Goal: Entertainment & Leisure: Browse casually

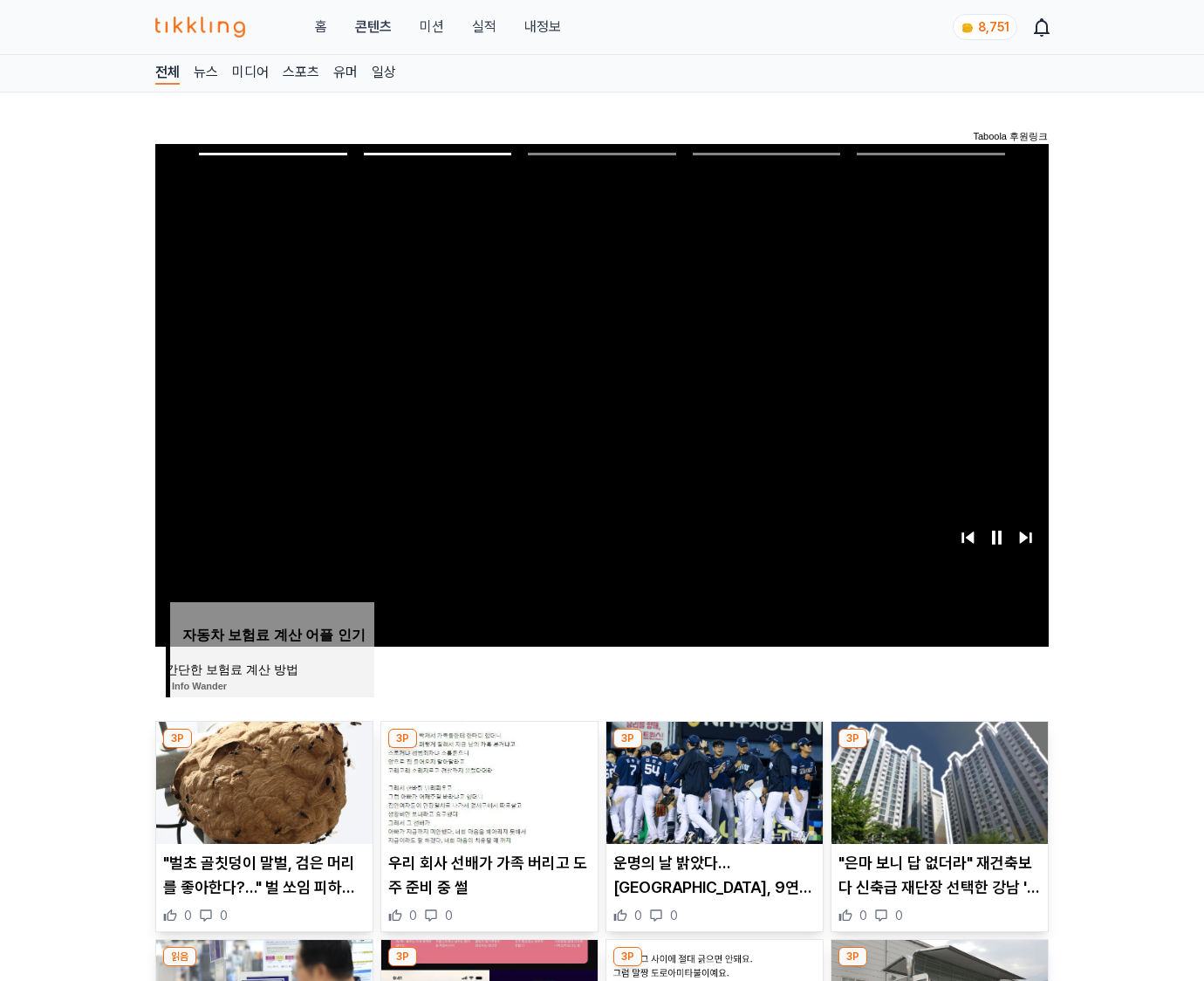
click at [937, 780] on img at bounding box center [939, 782] width 216 height 122
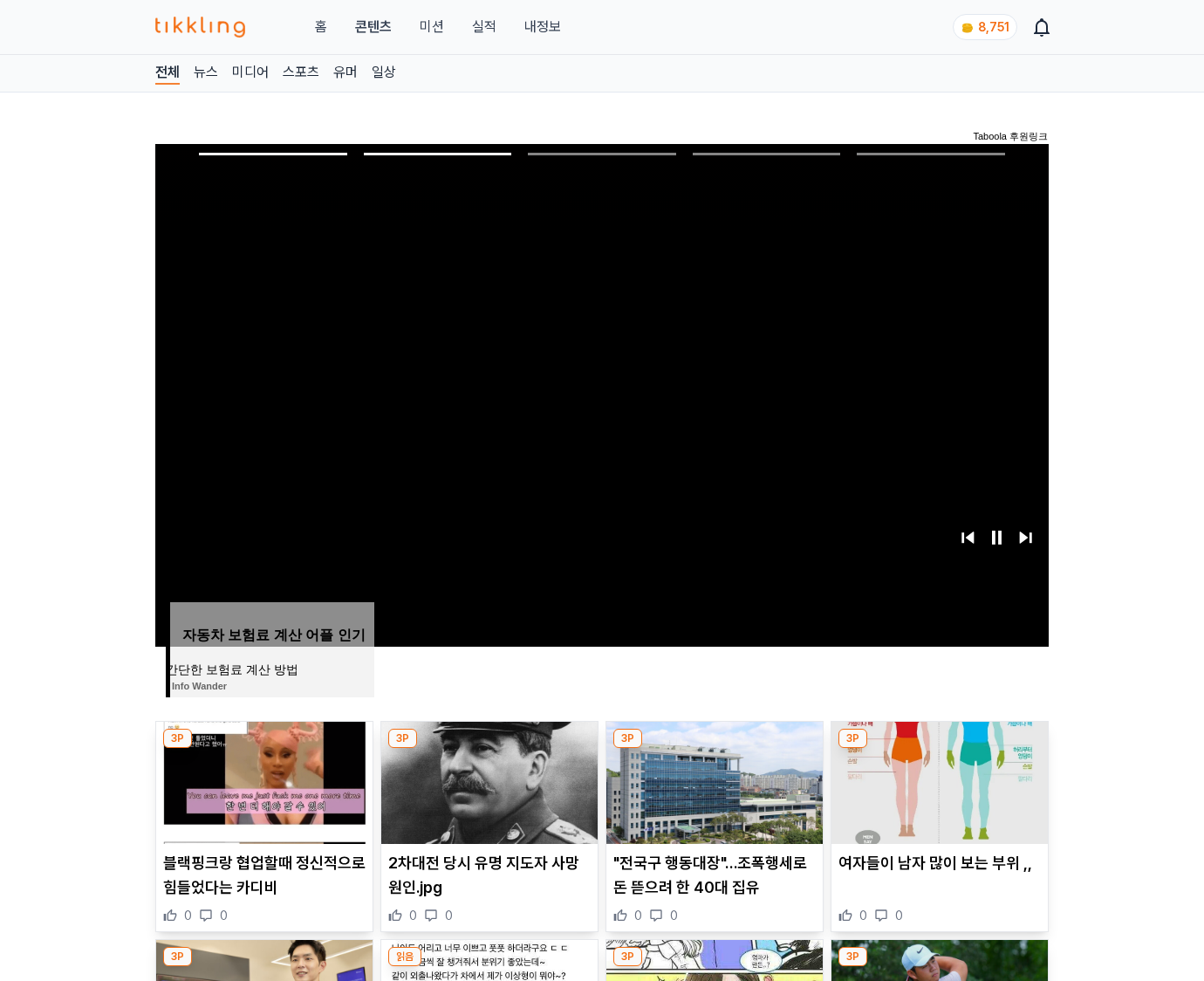
click at [937, 780] on img at bounding box center [939, 782] width 216 height 122
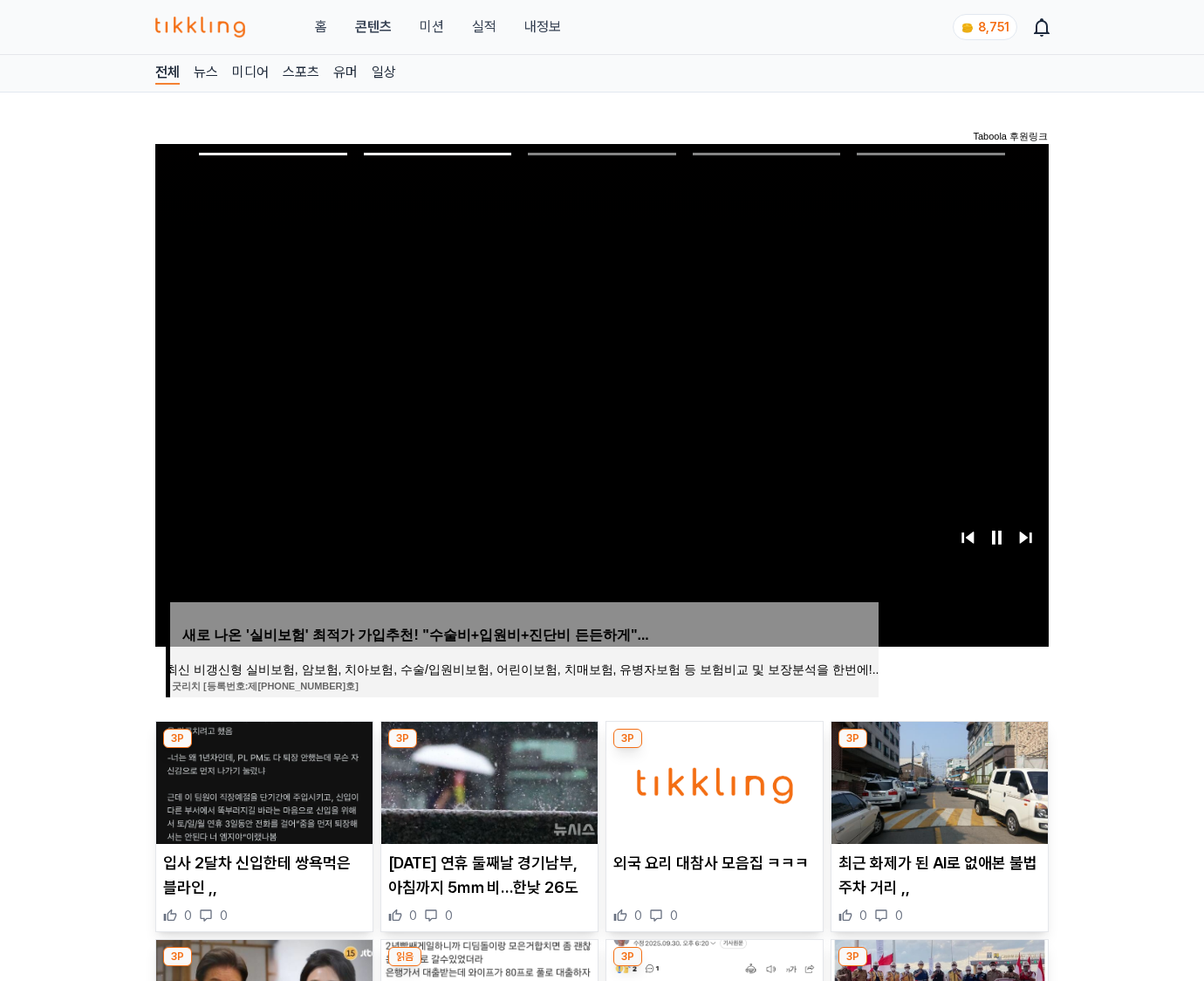
click at [937, 780] on img at bounding box center [939, 782] width 216 height 122
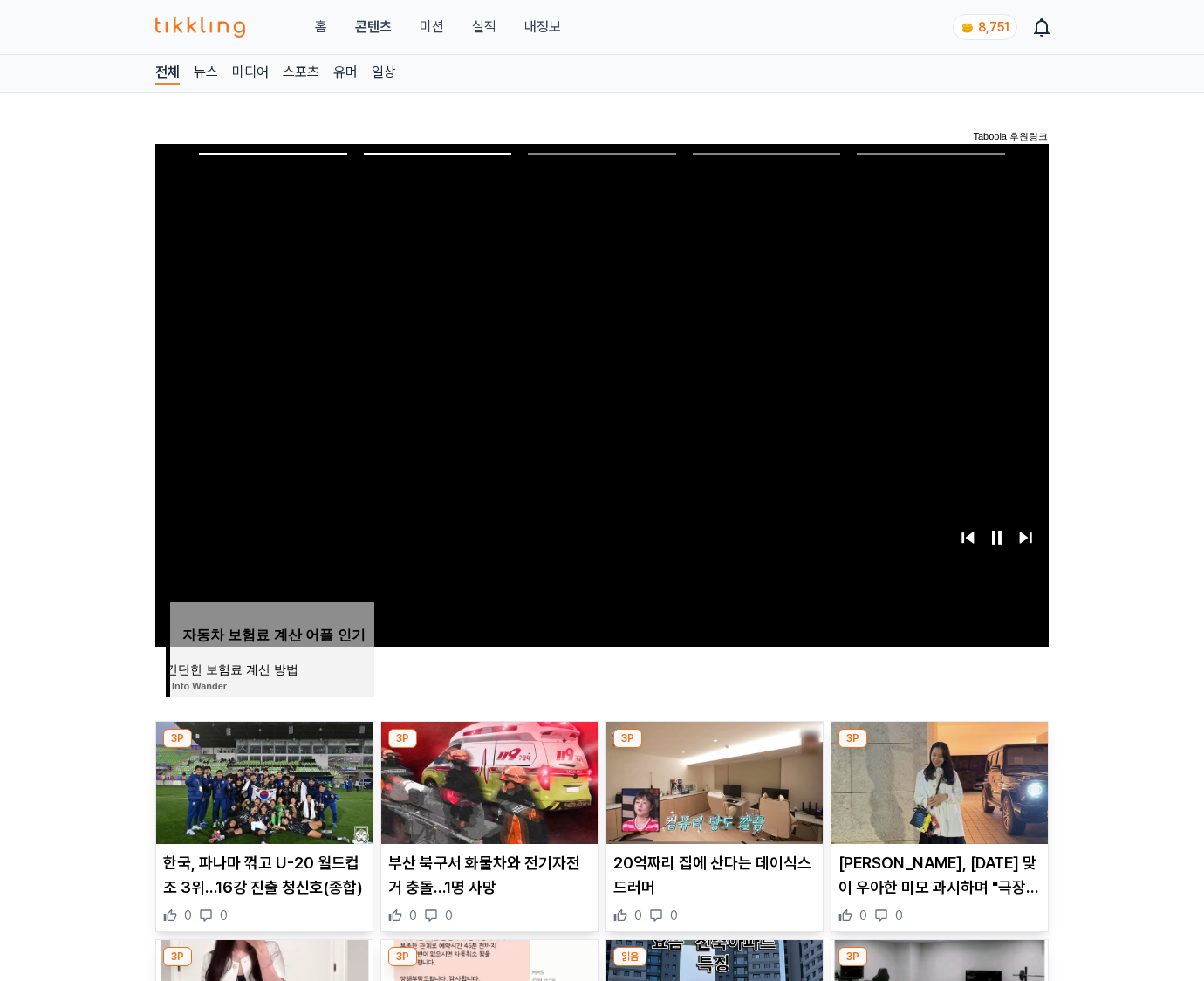
click at [937, 780] on img at bounding box center [939, 782] width 216 height 122
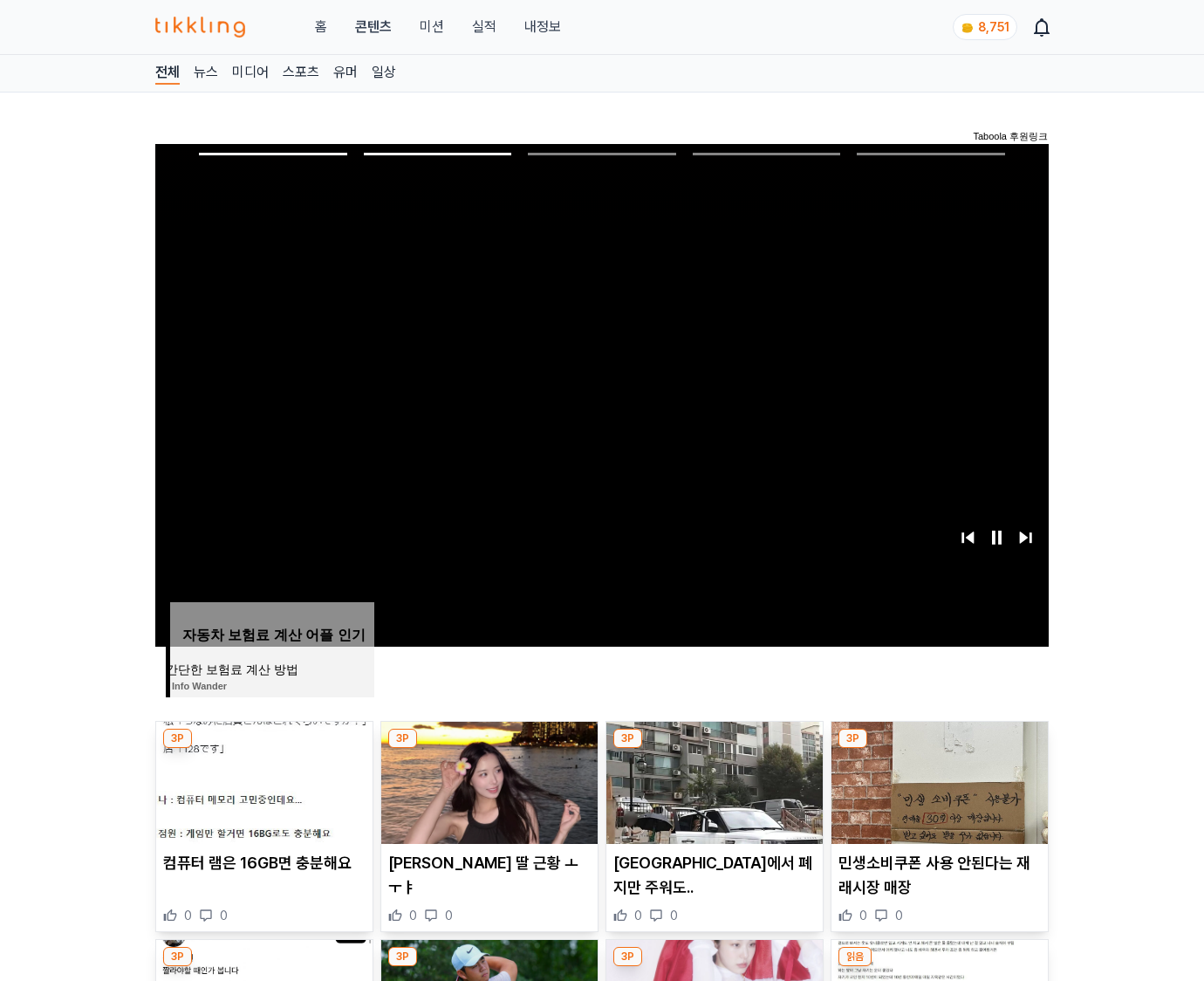
click at [937, 780] on img at bounding box center [939, 782] width 216 height 122
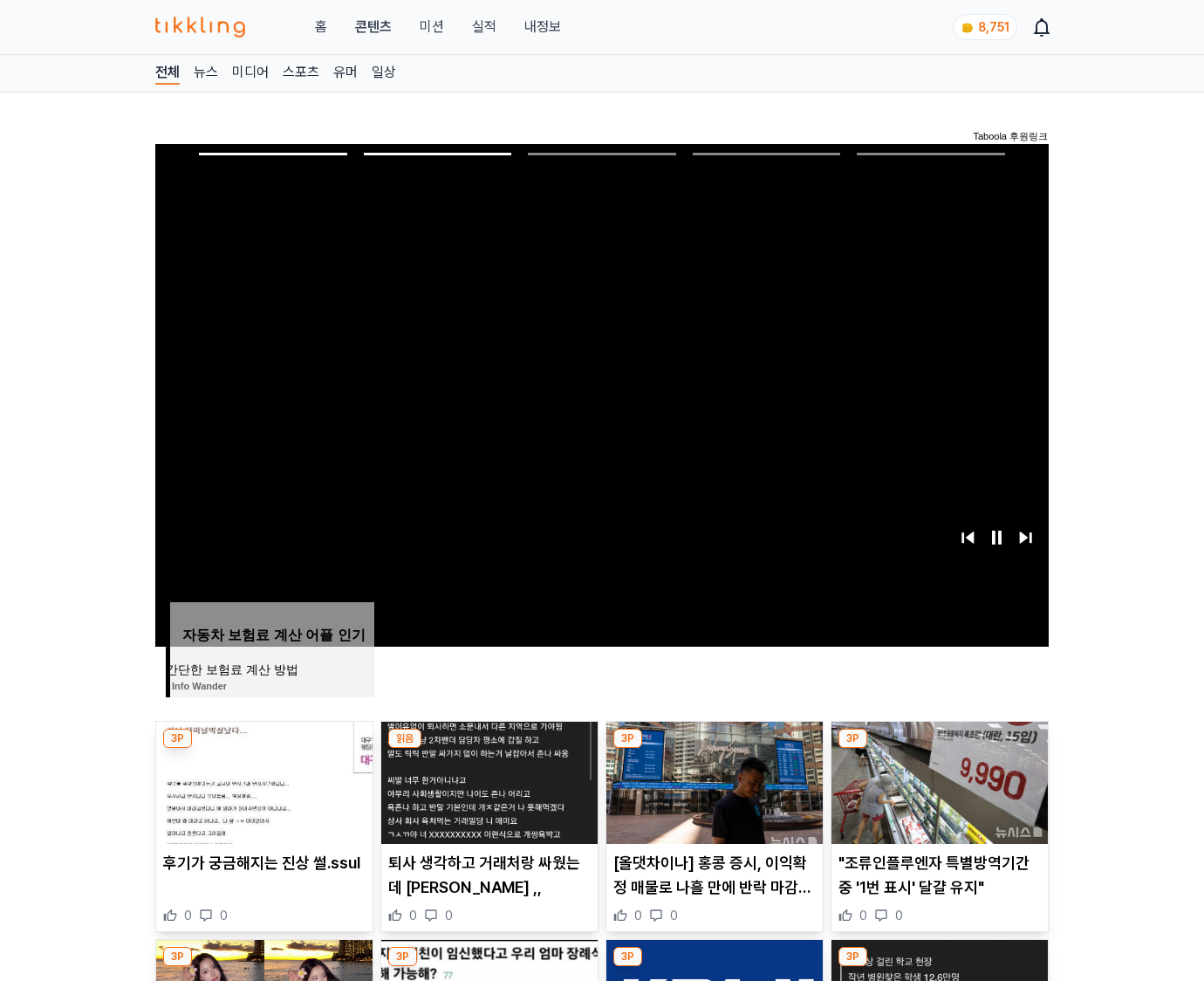
click at [937, 780] on img at bounding box center [939, 782] width 216 height 122
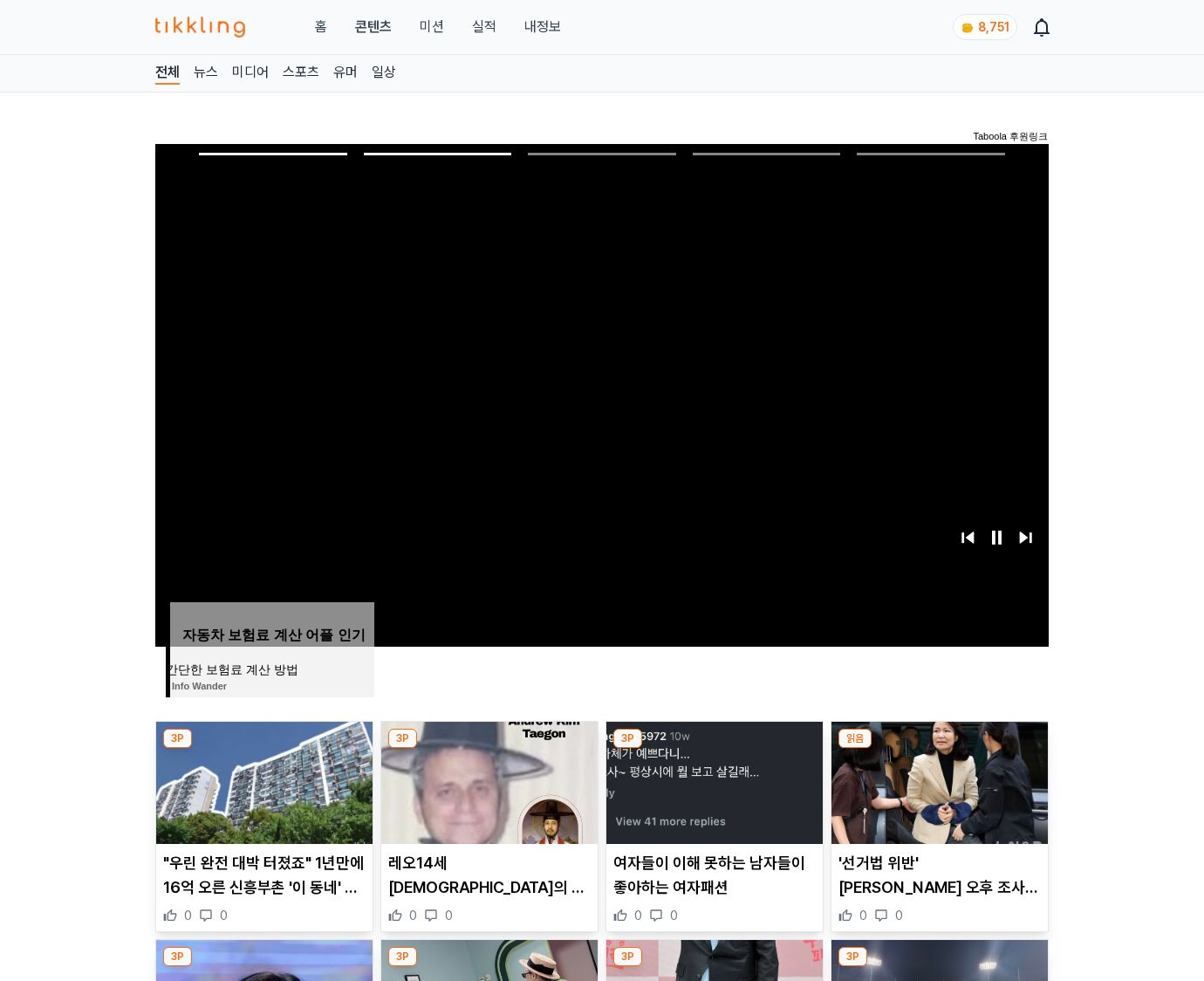
click at [937, 780] on img at bounding box center [939, 782] width 216 height 122
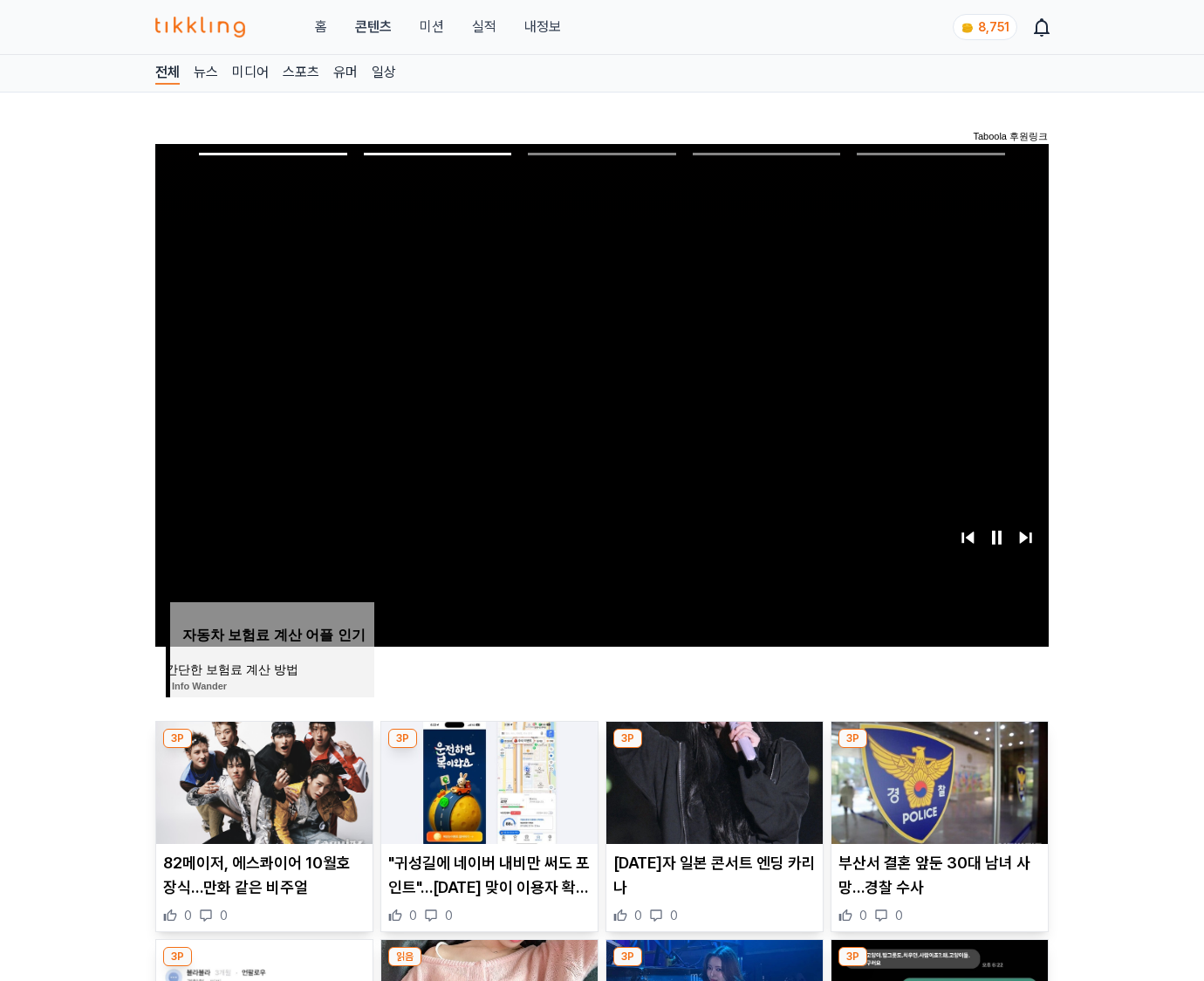
click at [937, 780] on img at bounding box center [939, 782] width 216 height 122
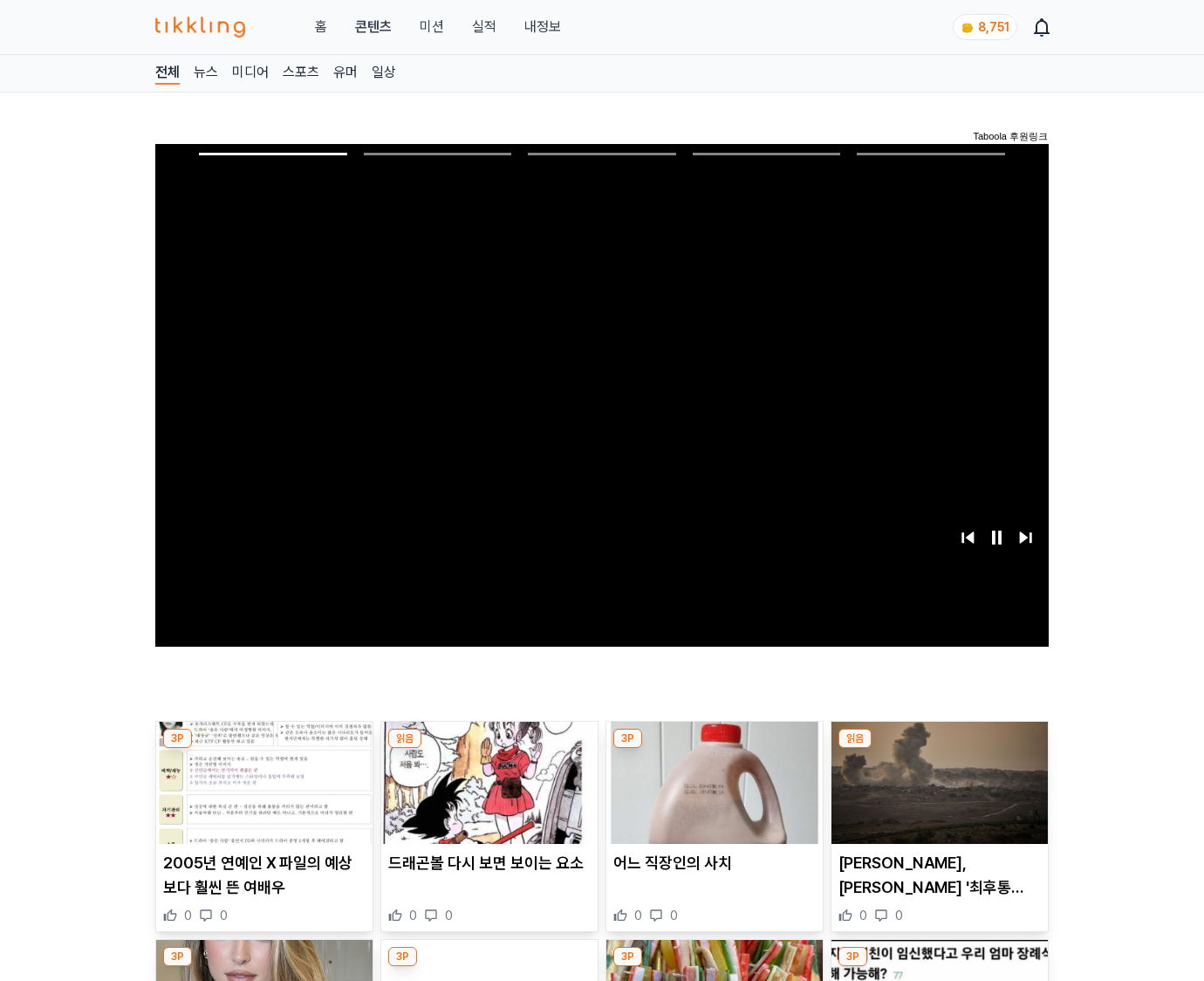
click at [937, 780] on img at bounding box center [939, 782] width 216 height 122
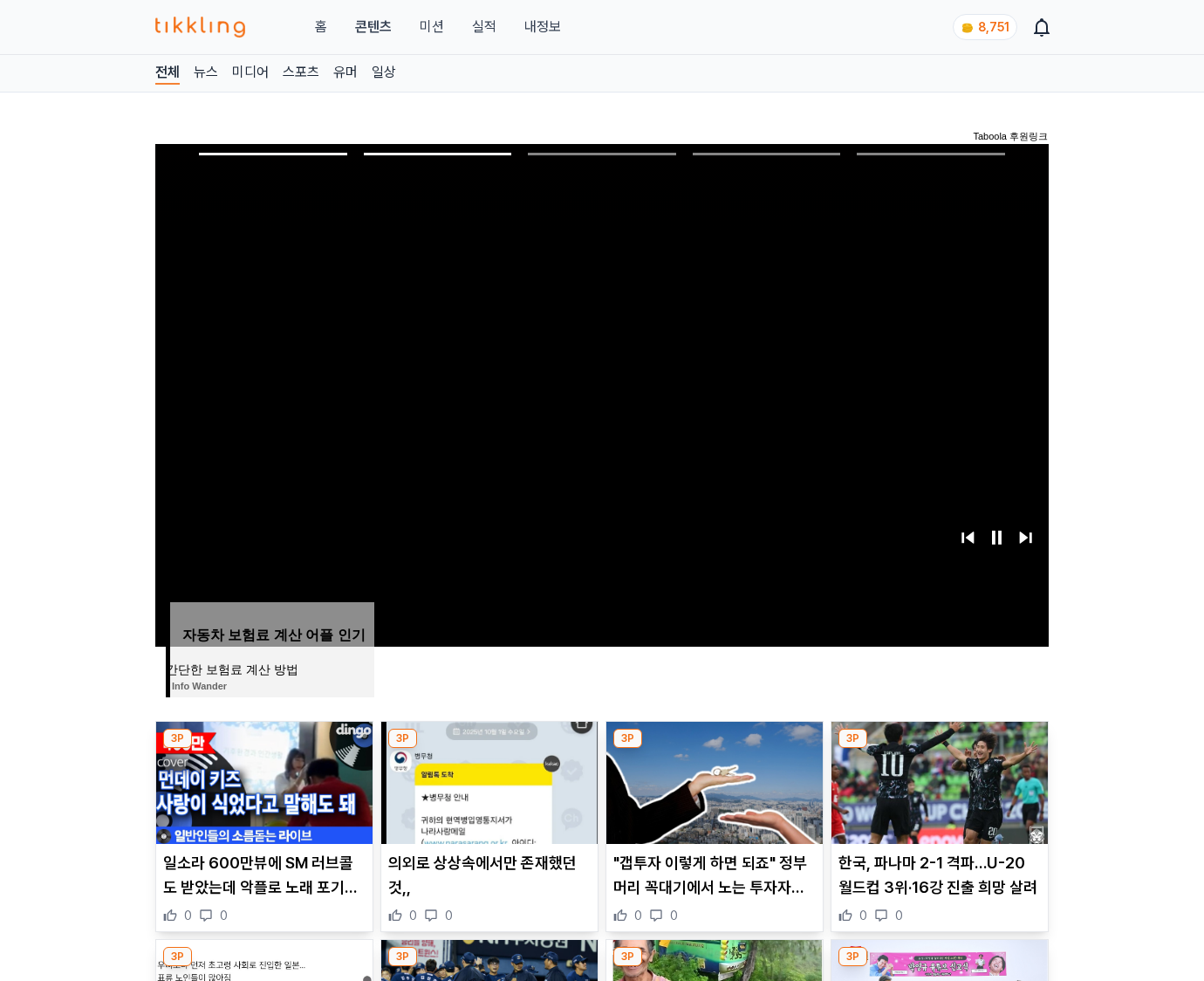
click at [937, 780] on img at bounding box center [939, 782] width 216 height 122
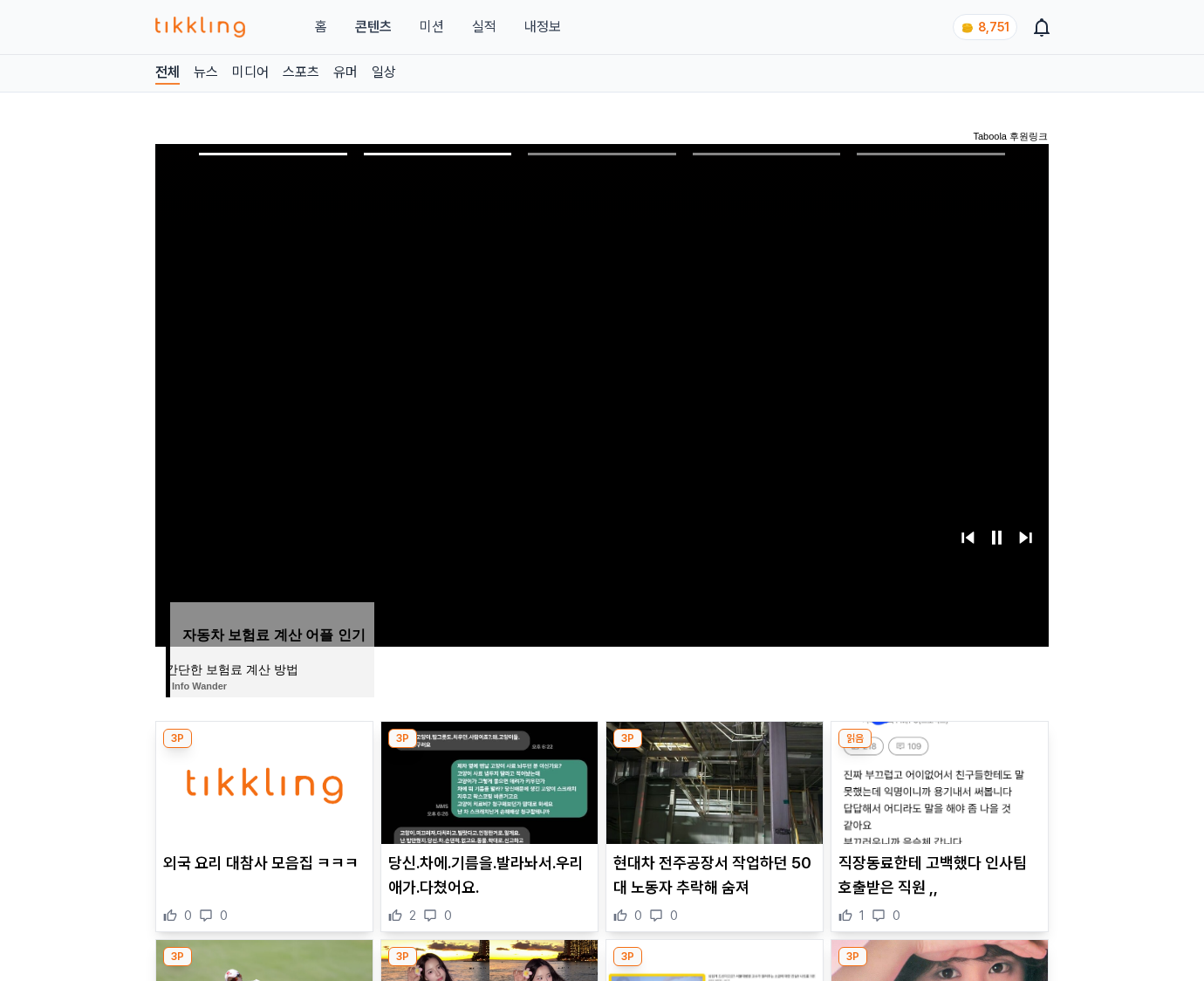
click at [937, 780] on img at bounding box center [939, 782] width 216 height 122
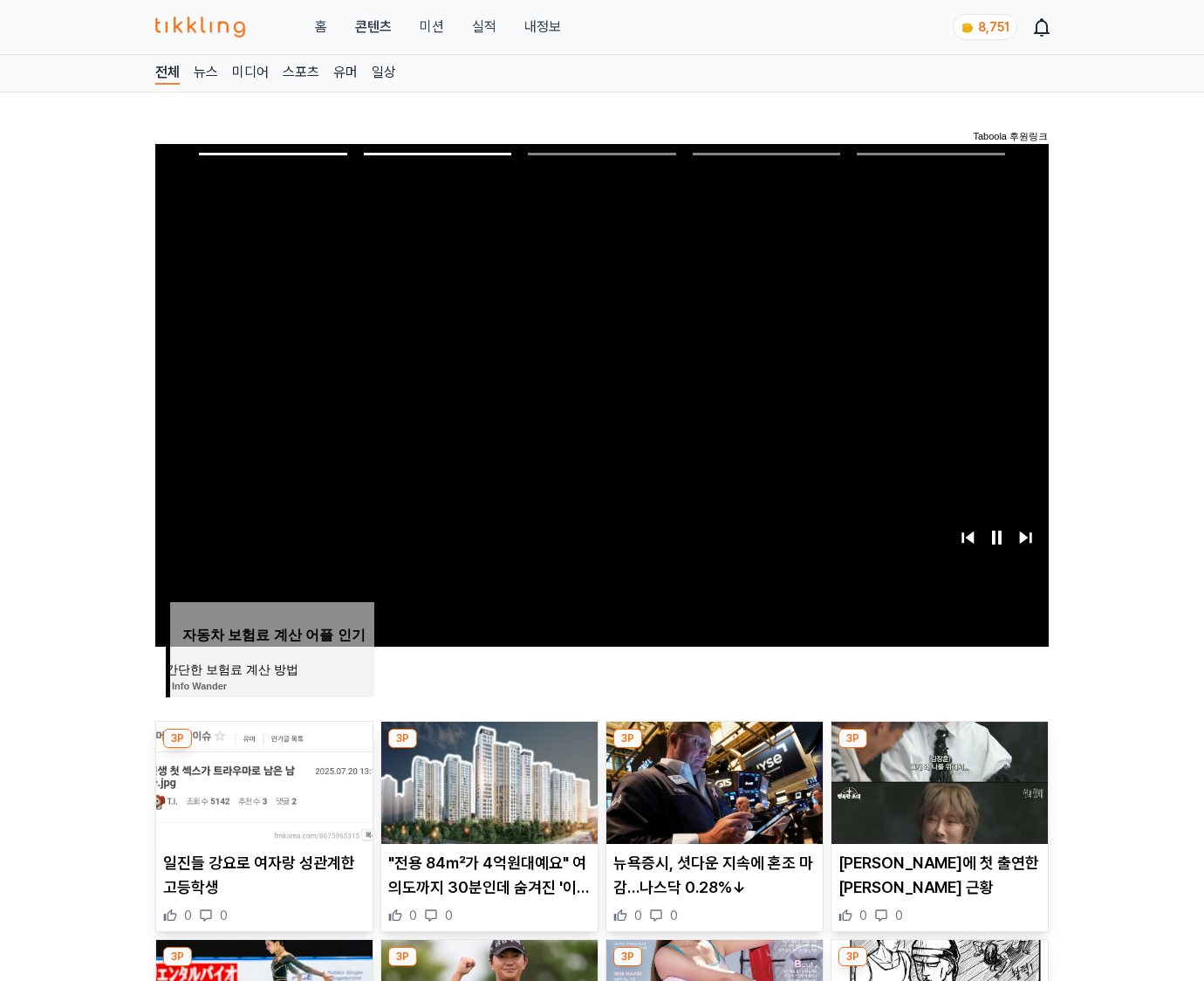
click at [937, 780] on img at bounding box center [939, 782] width 216 height 122
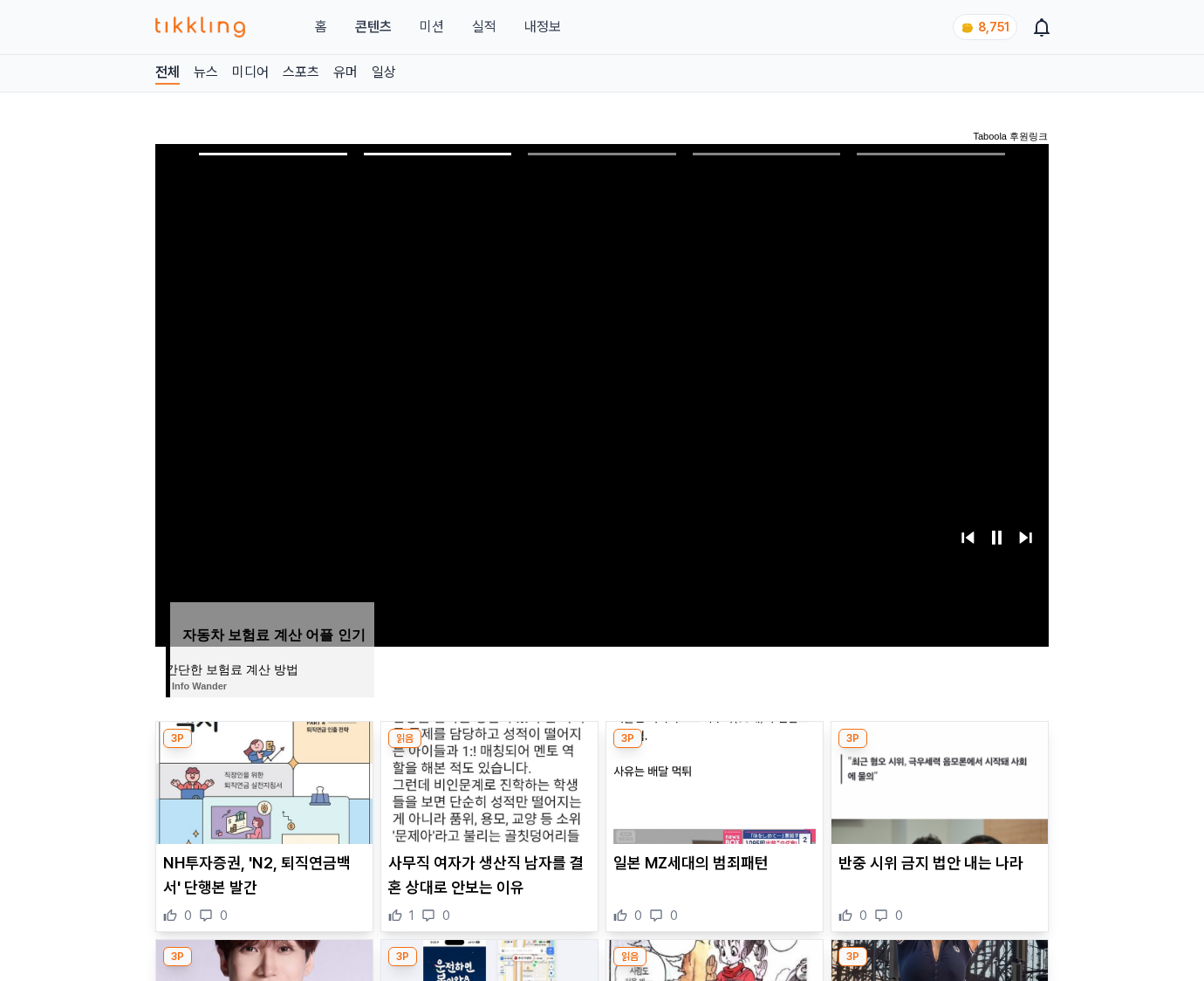
click at [937, 780] on img at bounding box center [939, 782] width 216 height 122
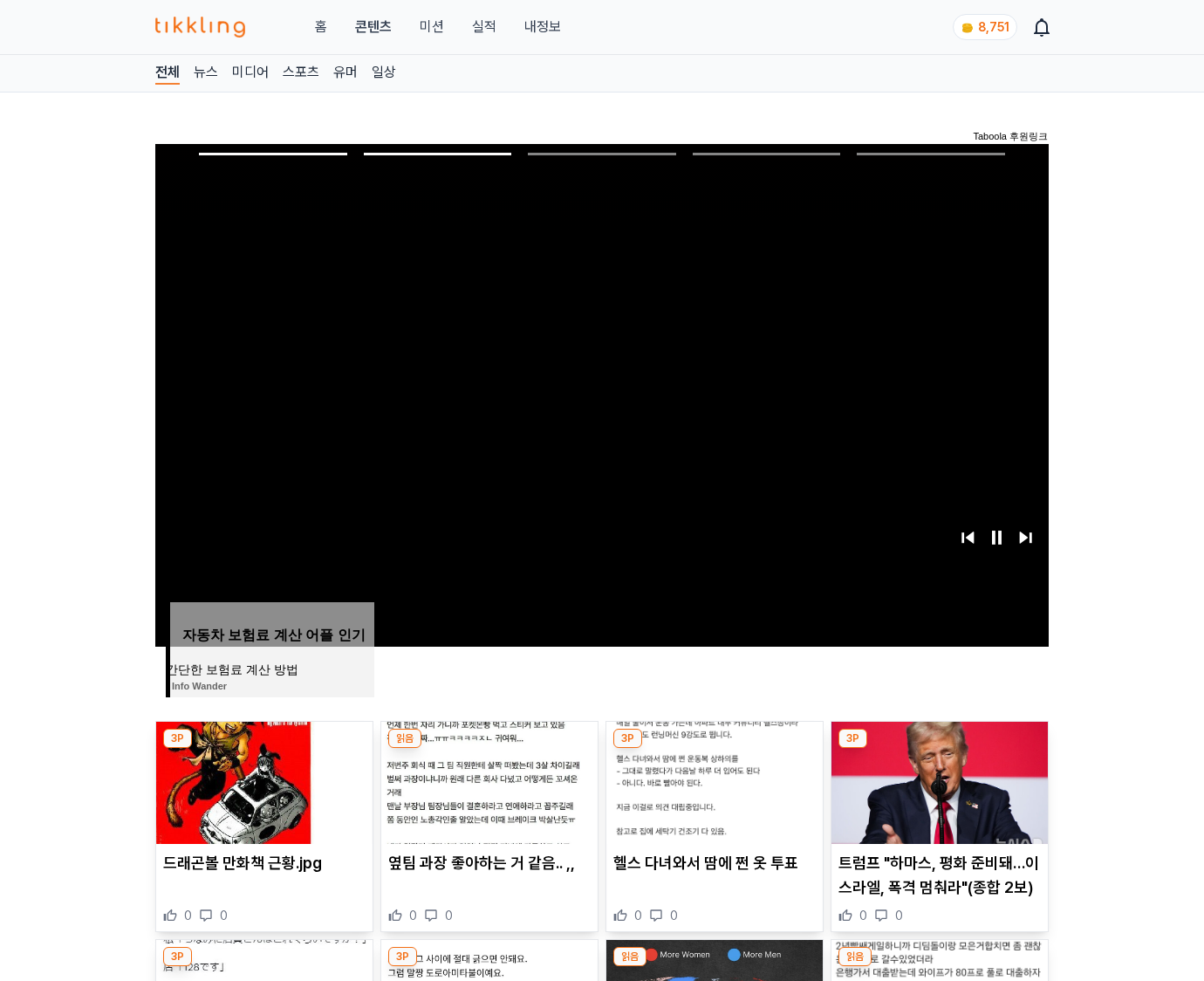
click at [937, 780] on img at bounding box center [939, 782] width 216 height 122
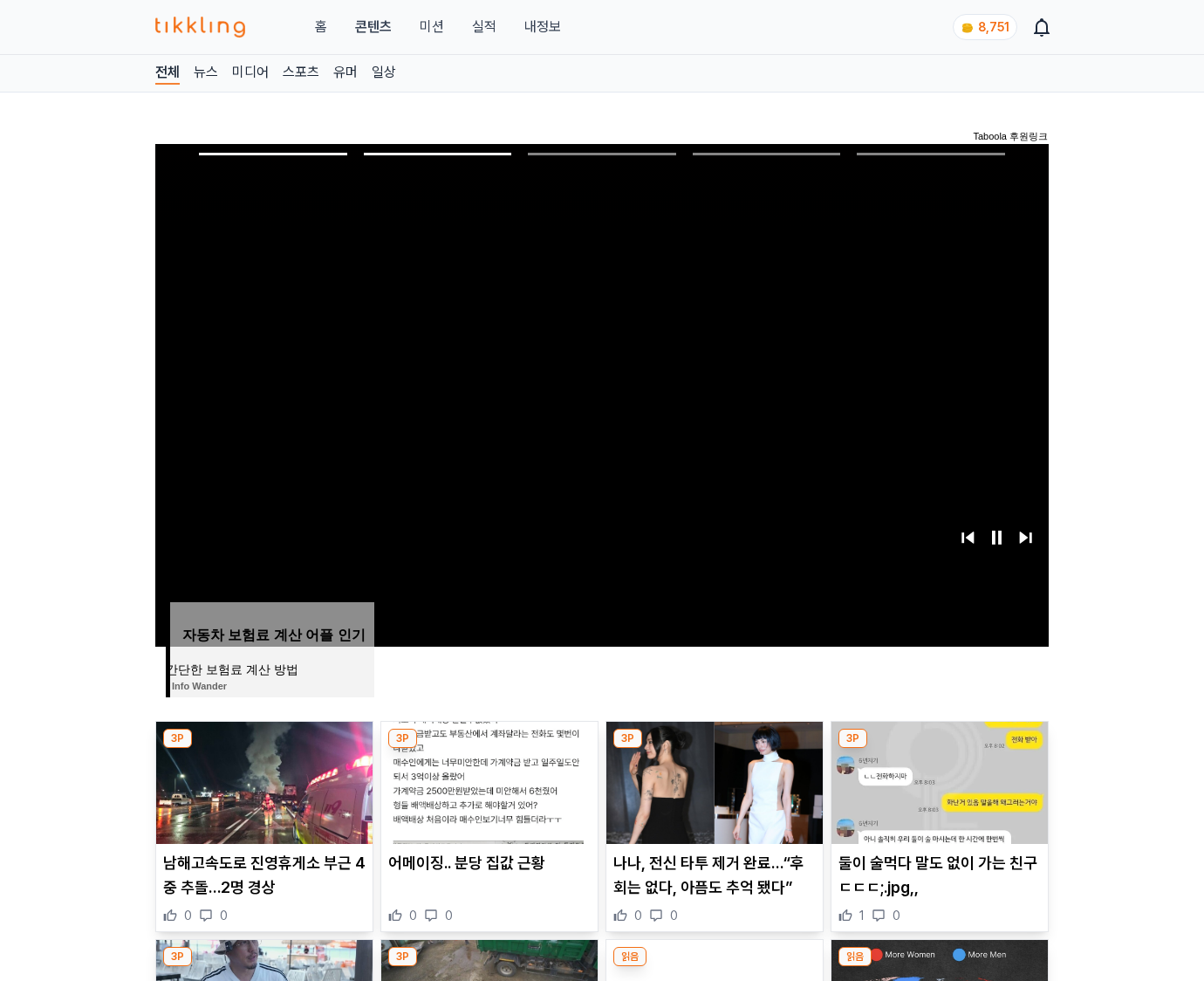
click at [937, 780] on img at bounding box center [939, 782] width 216 height 122
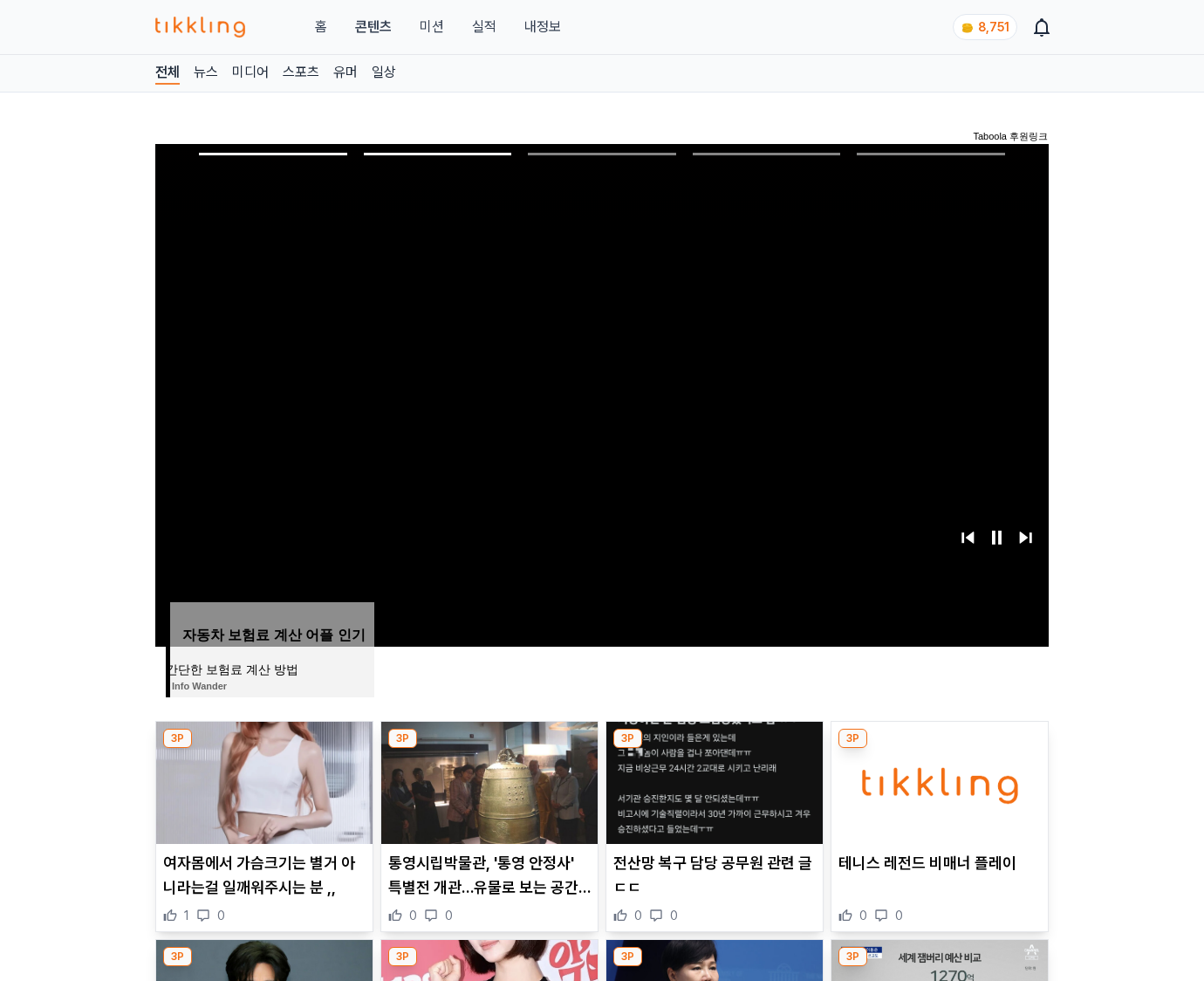
click at [937, 780] on img at bounding box center [939, 782] width 216 height 122
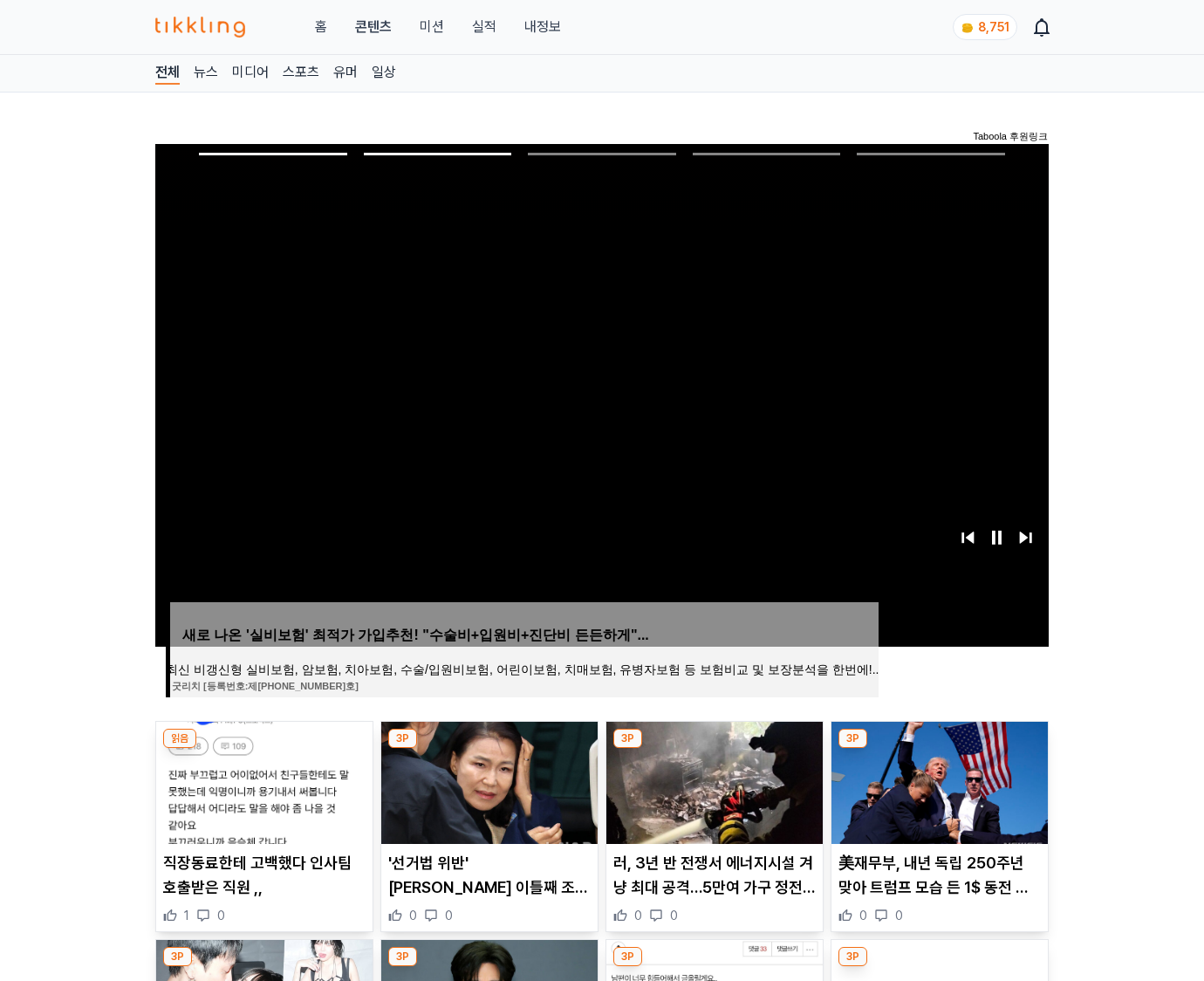
click at [937, 780] on img at bounding box center [939, 782] width 216 height 122
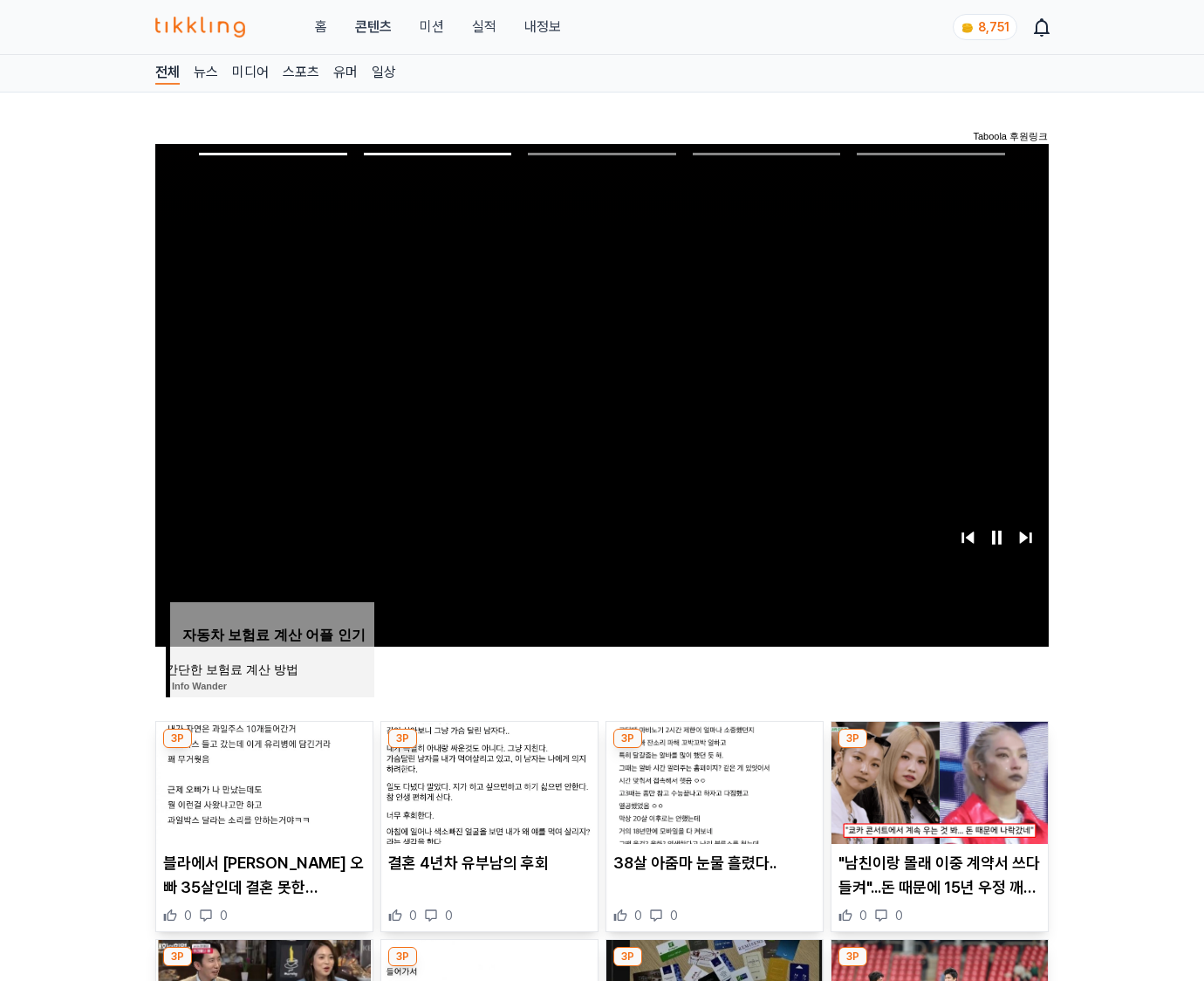
click at [937, 780] on img at bounding box center [939, 782] width 216 height 122
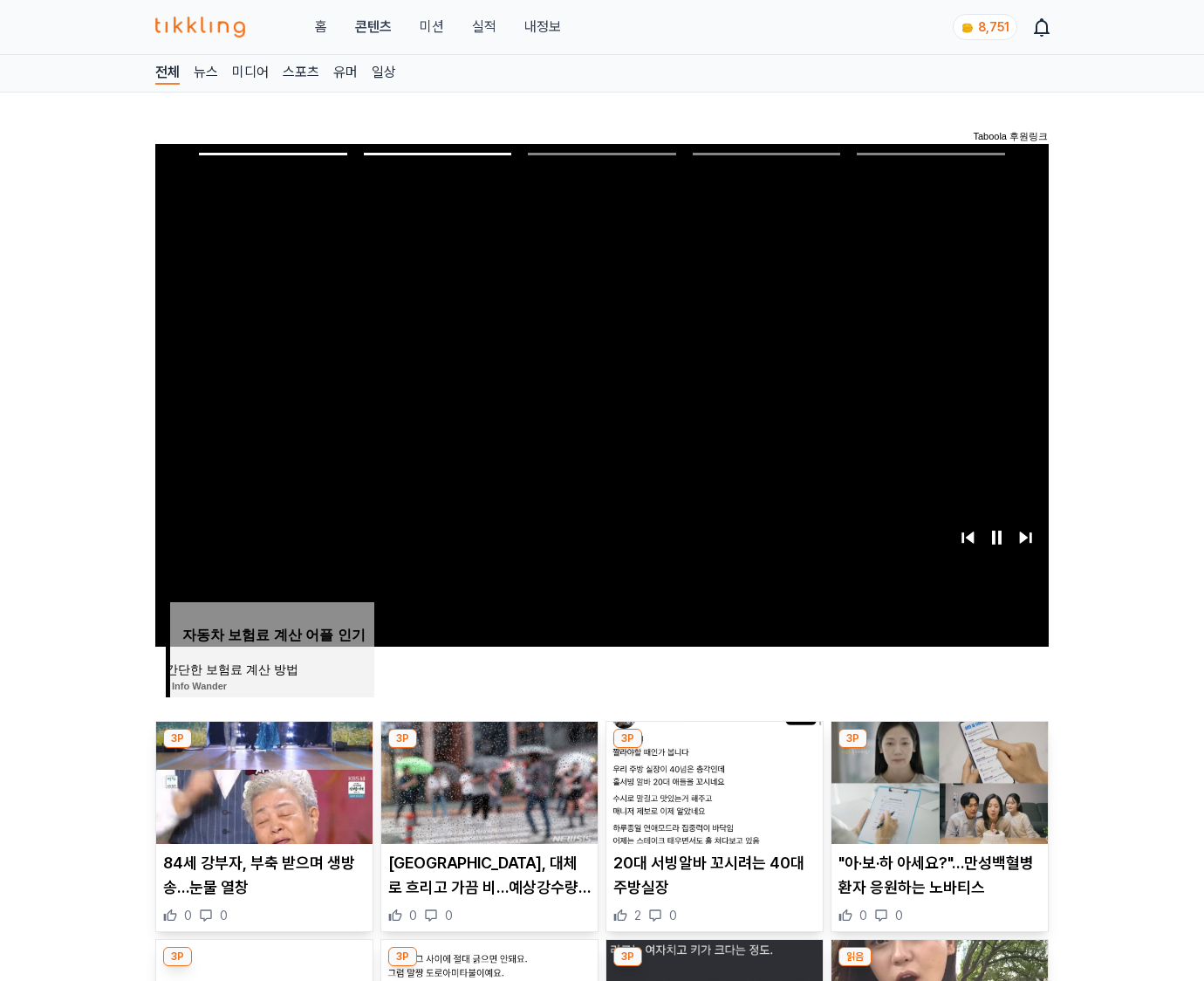
click at [937, 780] on img at bounding box center [939, 782] width 216 height 122
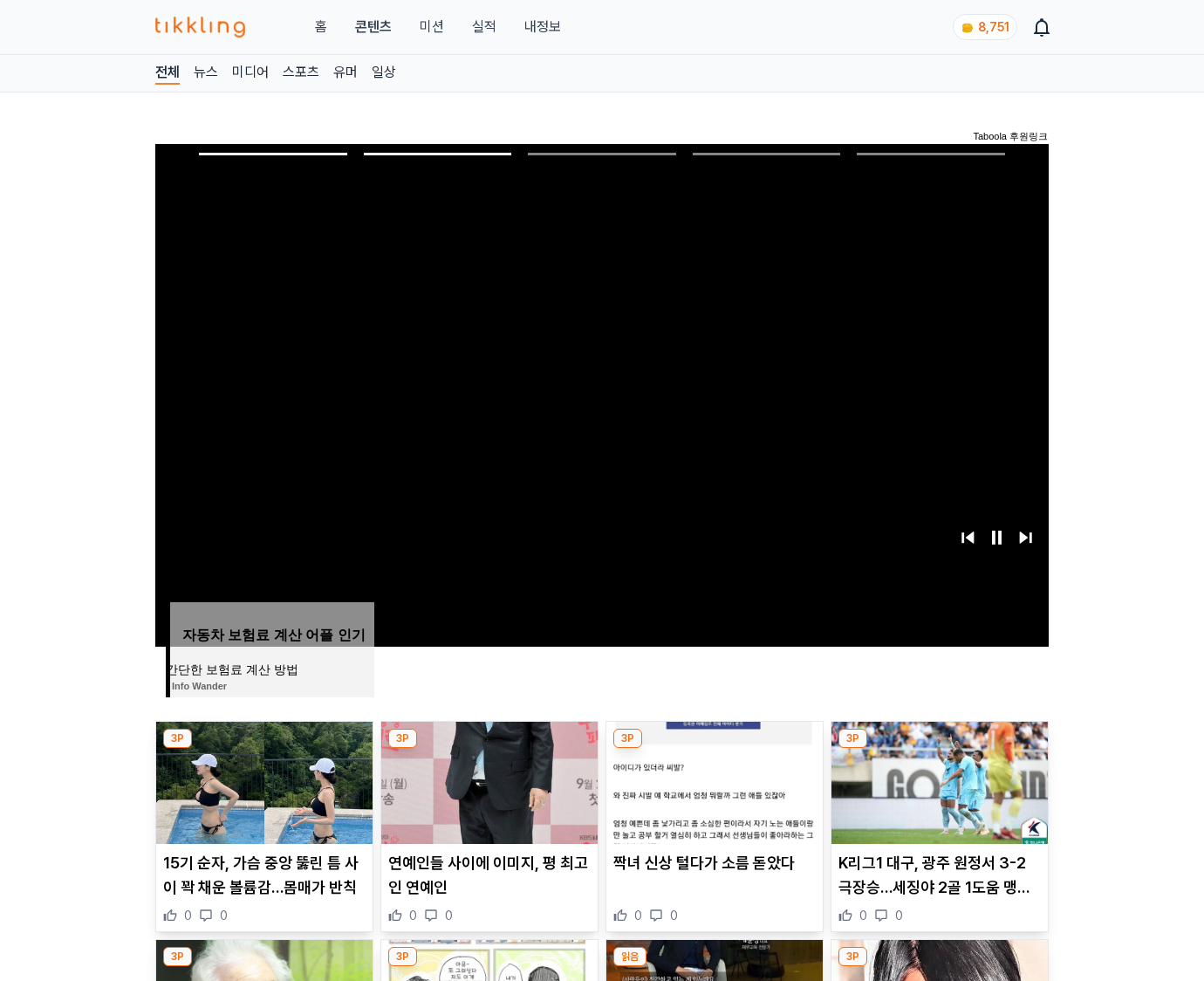
click at [937, 780] on img at bounding box center [939, 782] width 216 height 122
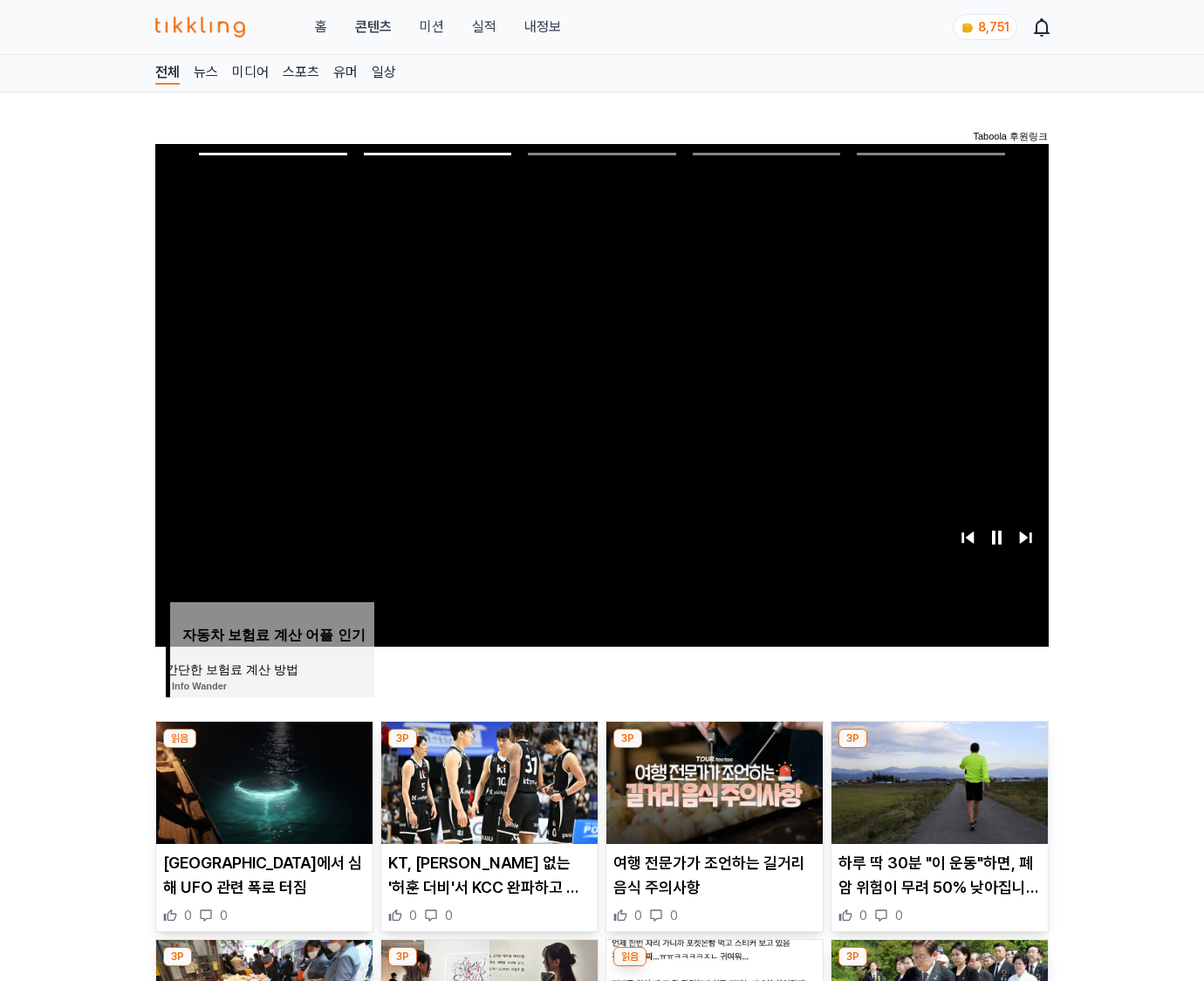
click at [937, 780] on img at bounding box center [939, 782] width 216 height 122
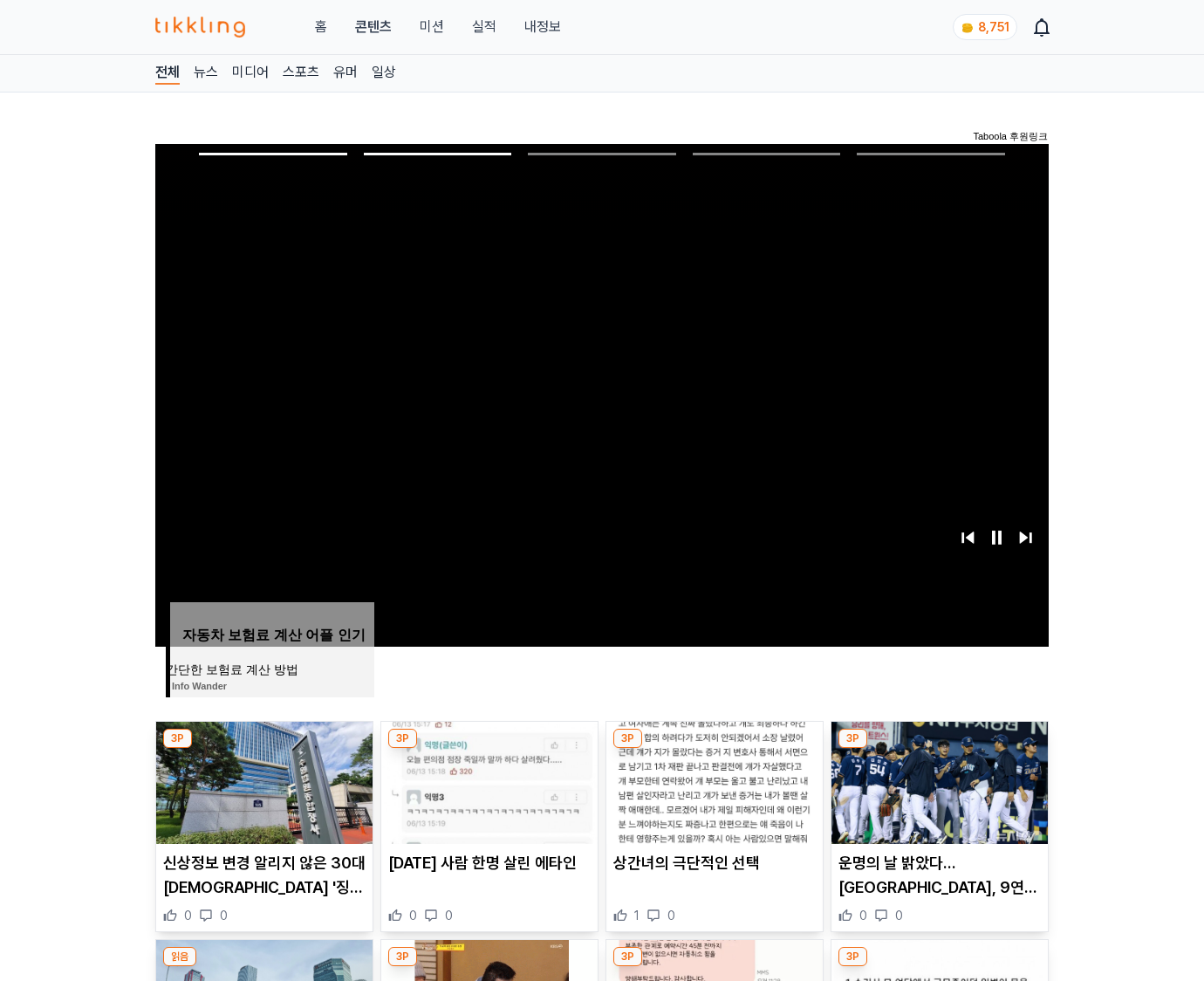
click at [937, 780] on img at bounding box center [939, 782] width 216 height 122
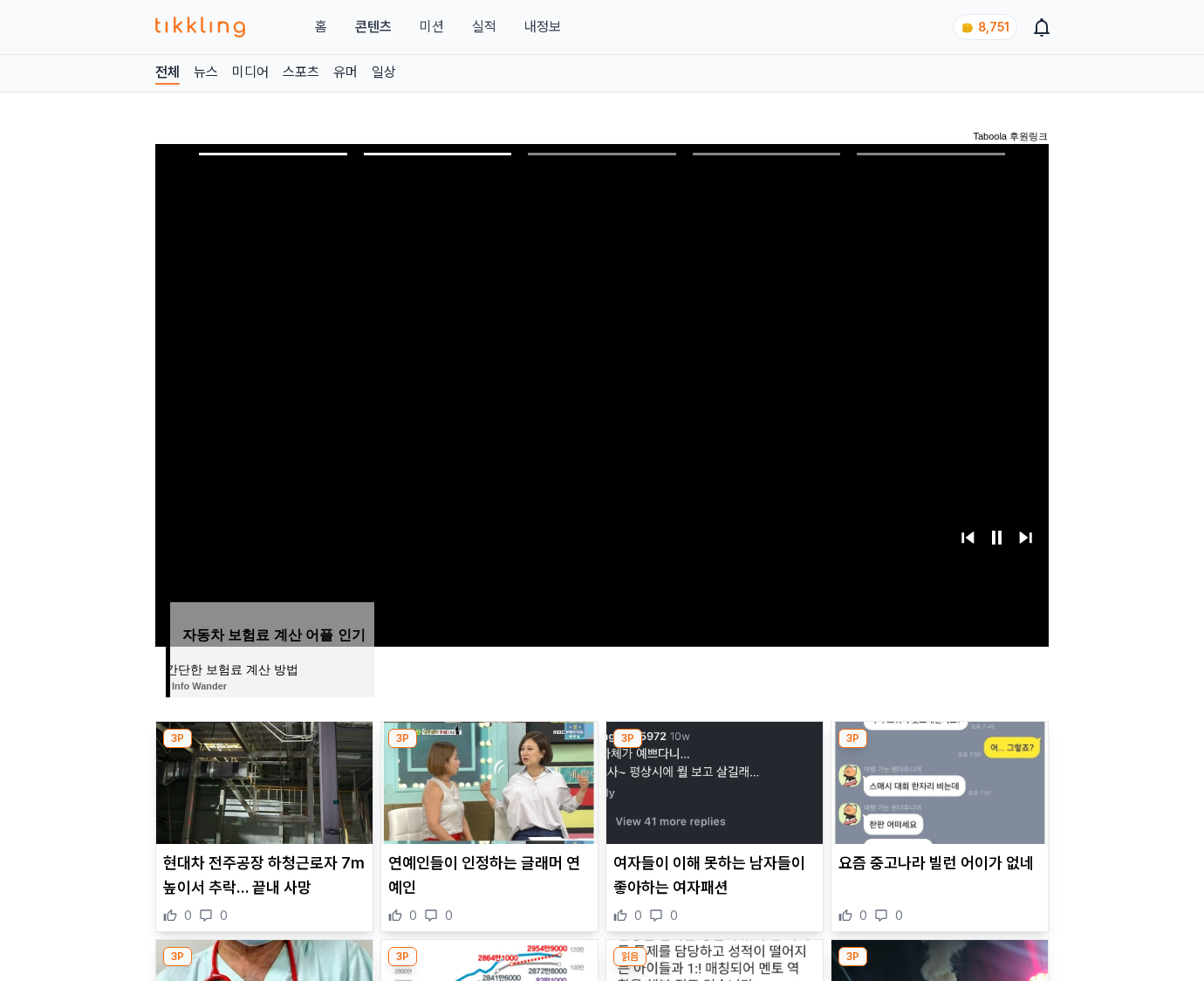
click at [937, 780] on img at bounding box center [939, 782] width 216 height 122
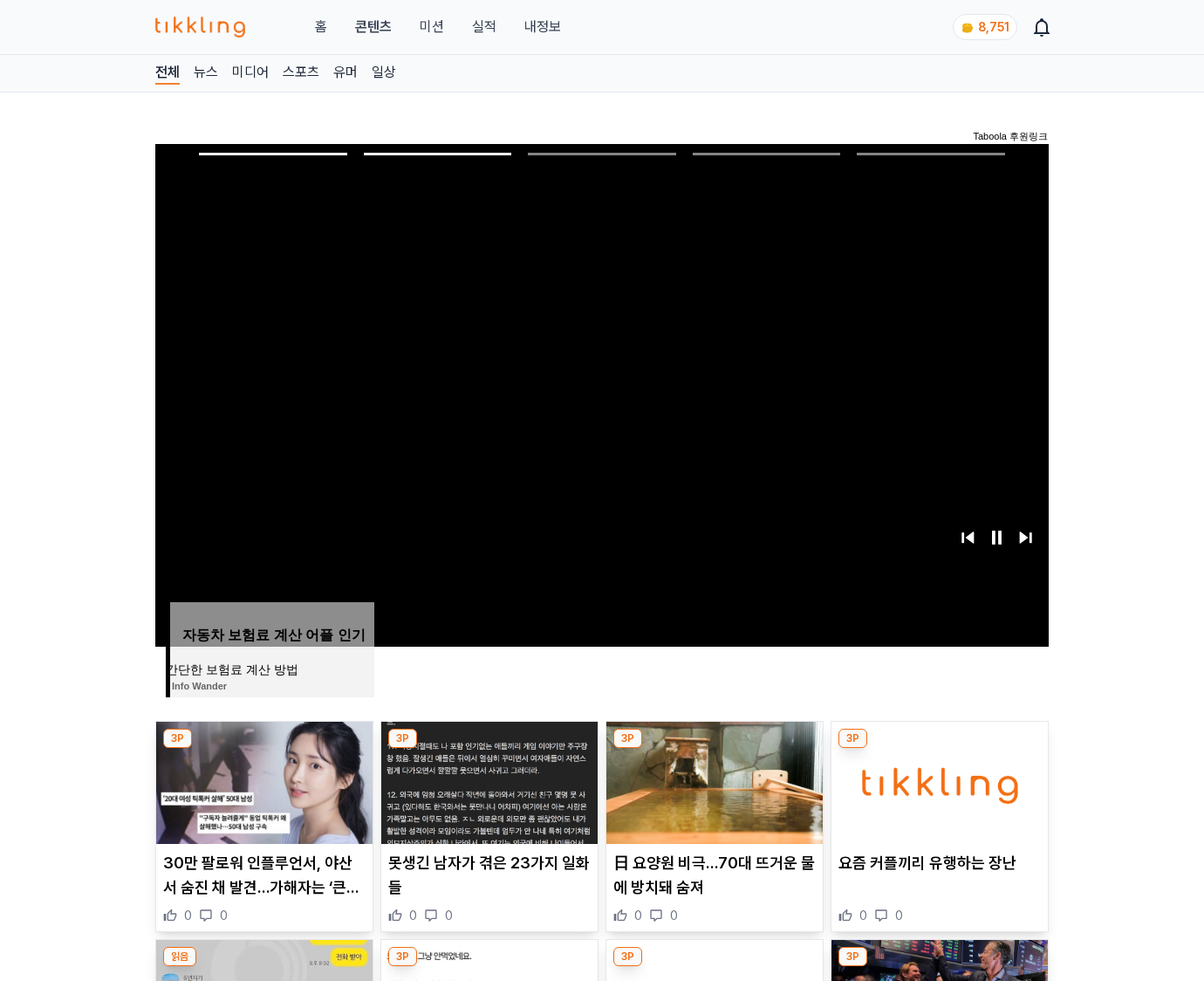
click at [937, 780] on img at bounding box center [939, 782] width 216 height 122
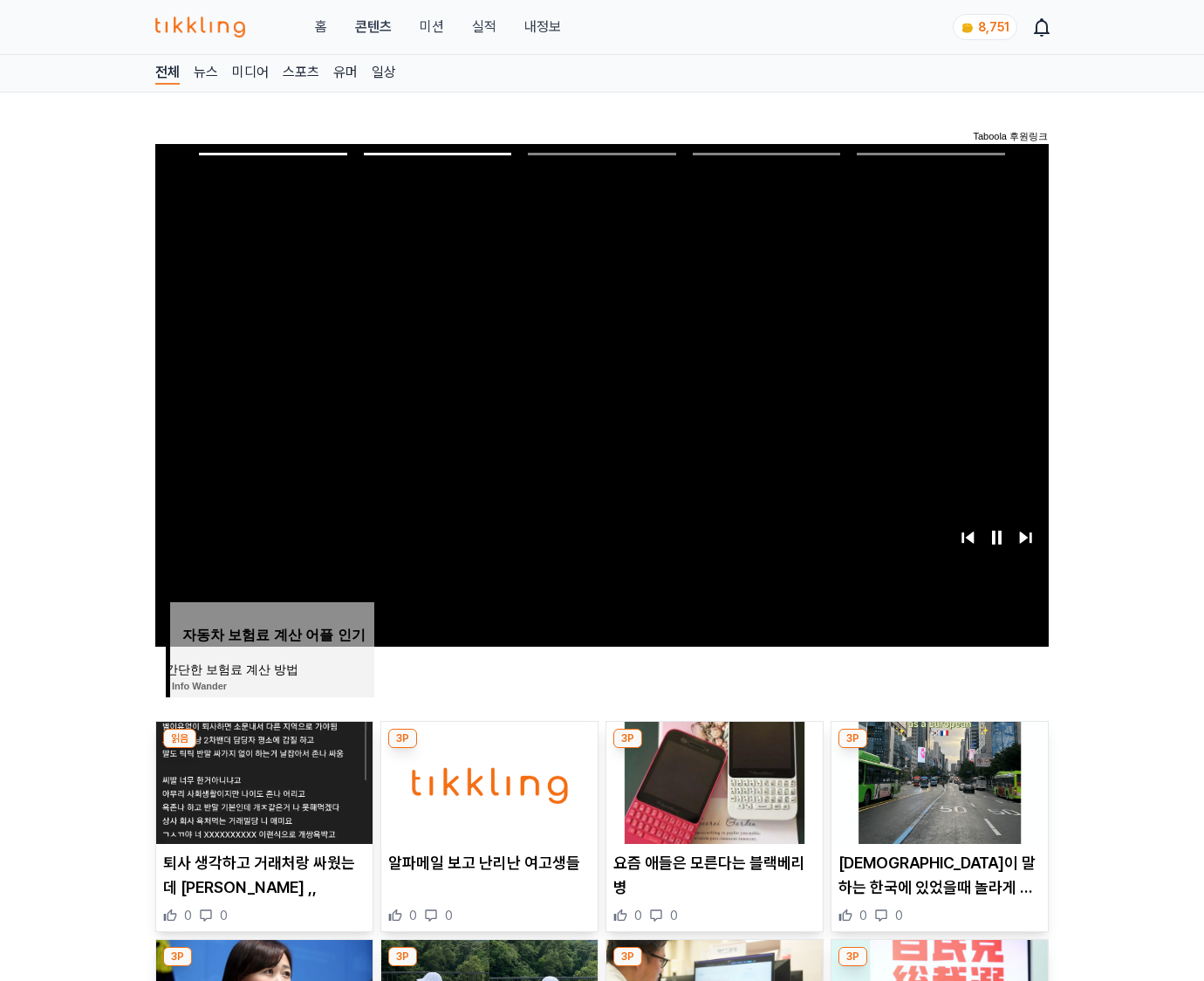
click at [937, 780] on img at bounding box center [939, 782] width 216 height 122
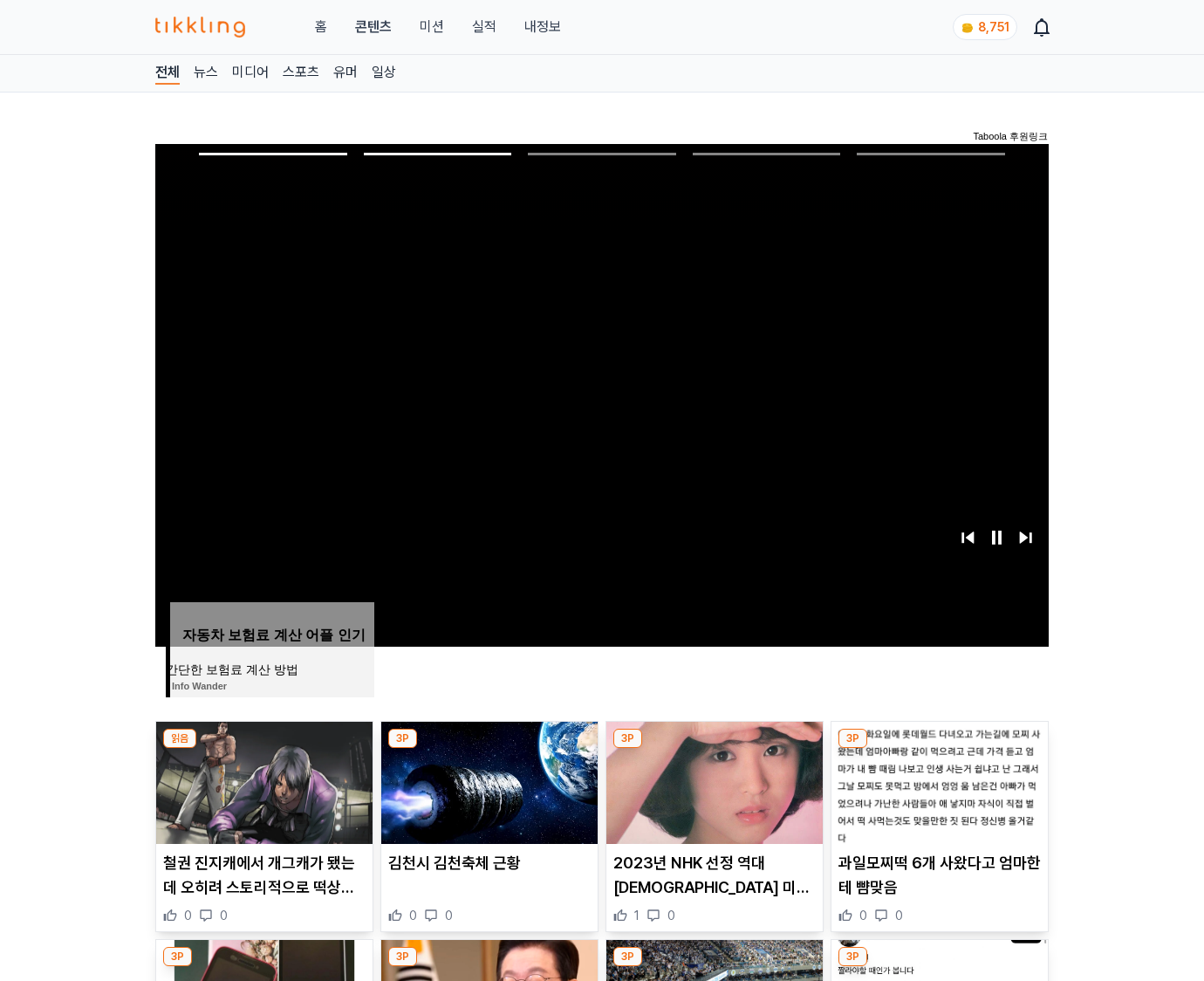
click at [937, 780] on img at bounding box center [939, 782] width 216 height 122
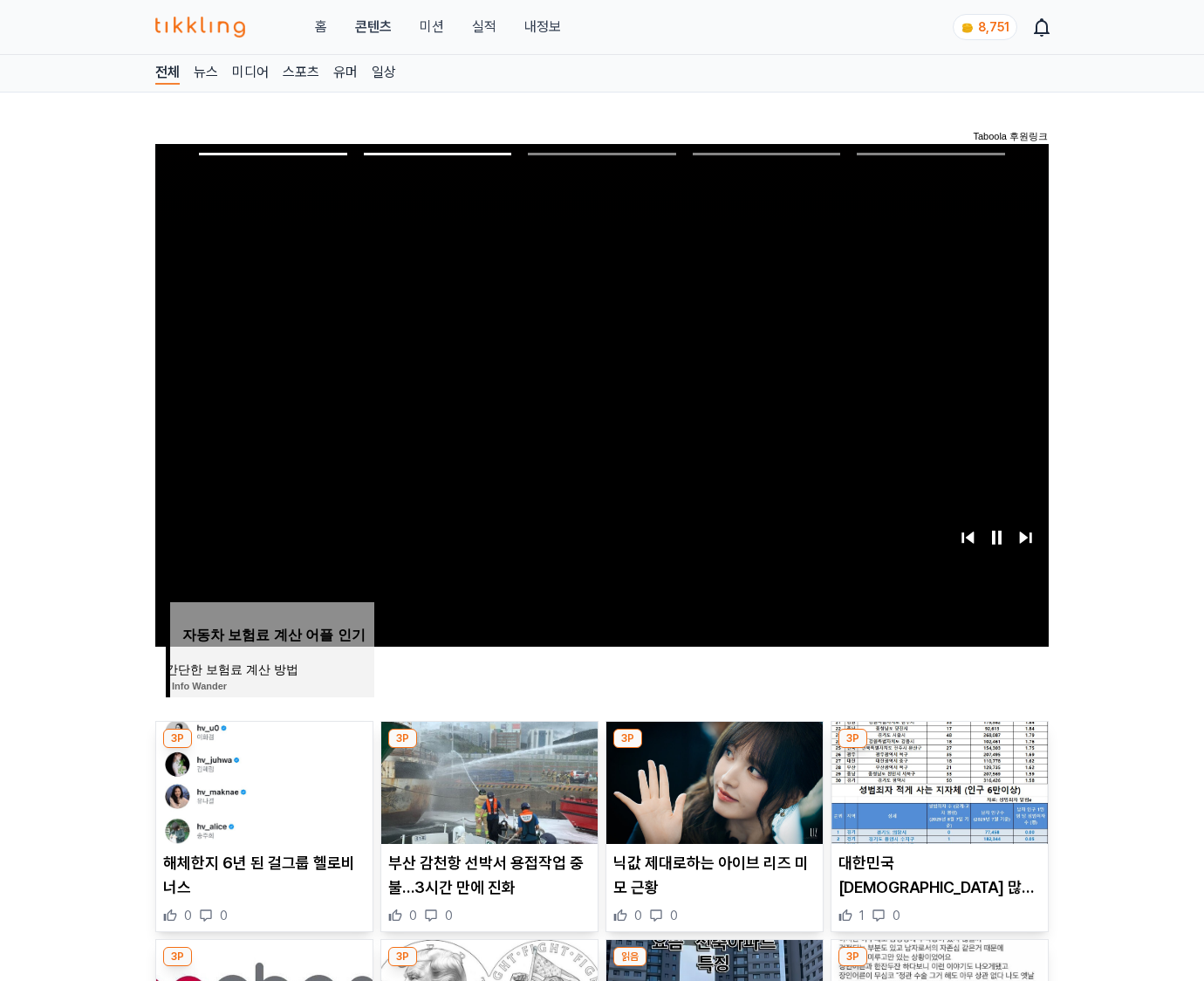
click at [937, 780] on img at bounding box center [939, 782] width 216 height 122
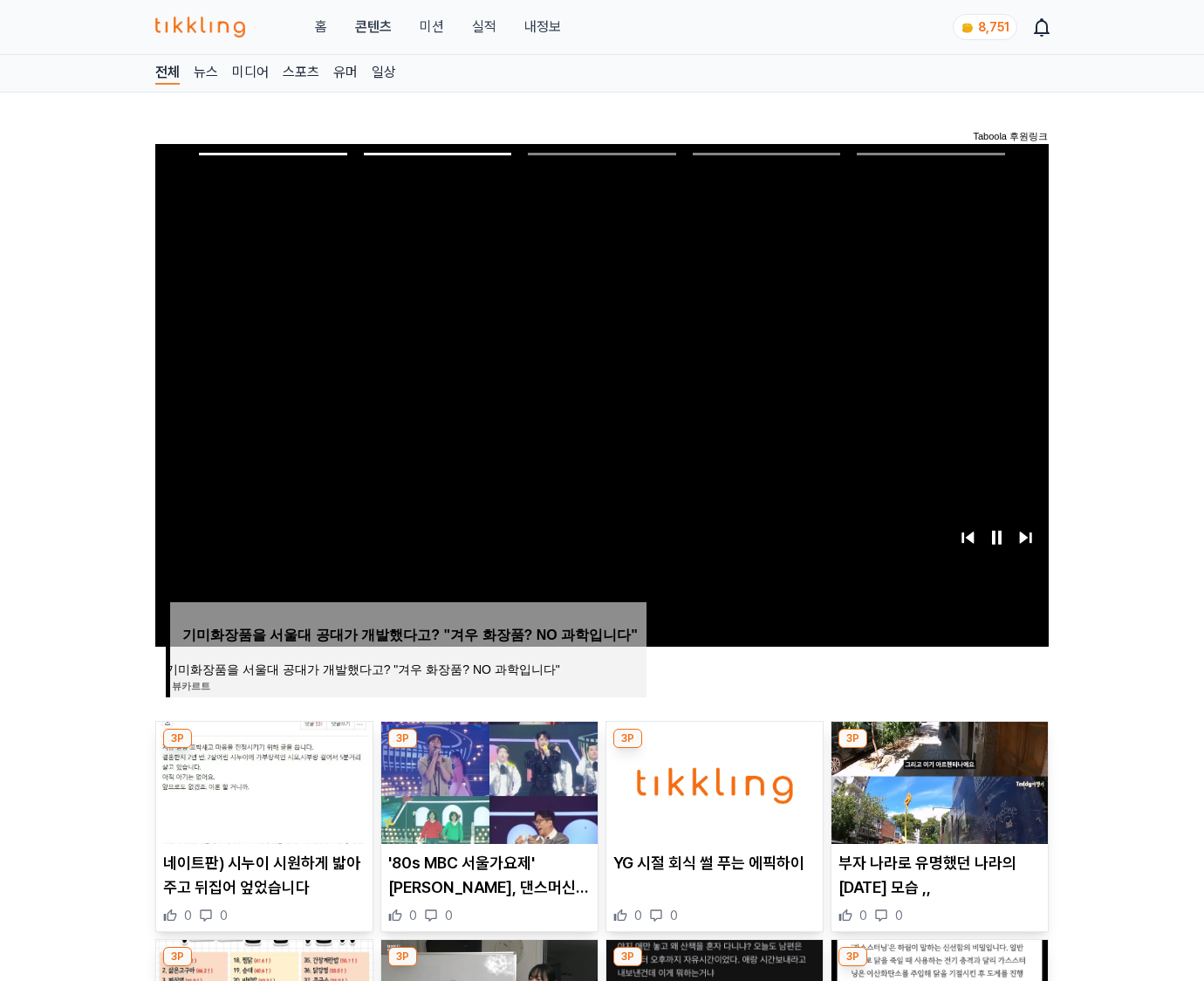
click at [937, 780] on img at bounding box center [939, 782] width 216 height 122
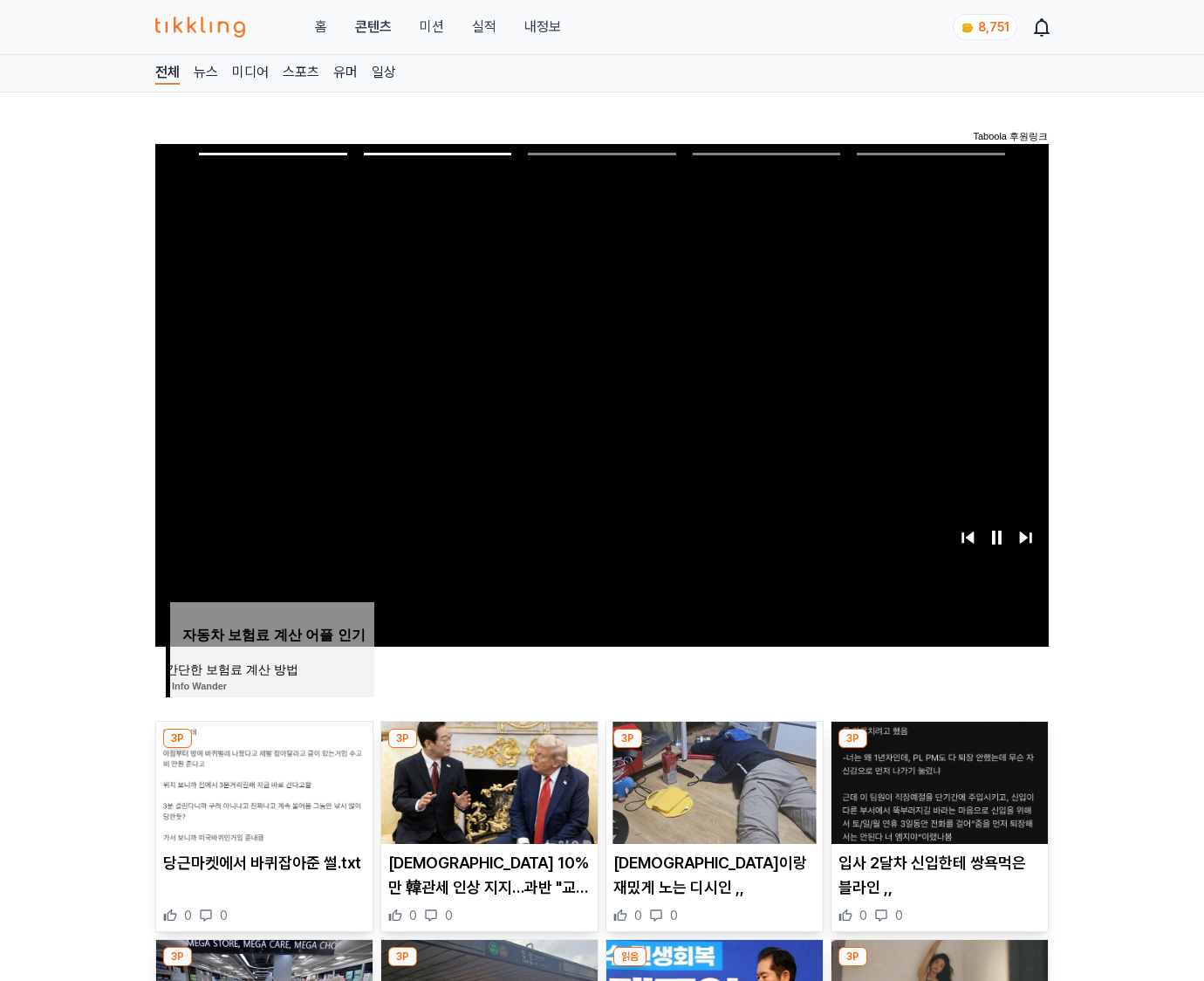
click at [937, 780] on img at bounding box center [939, 782] width 216 height 122
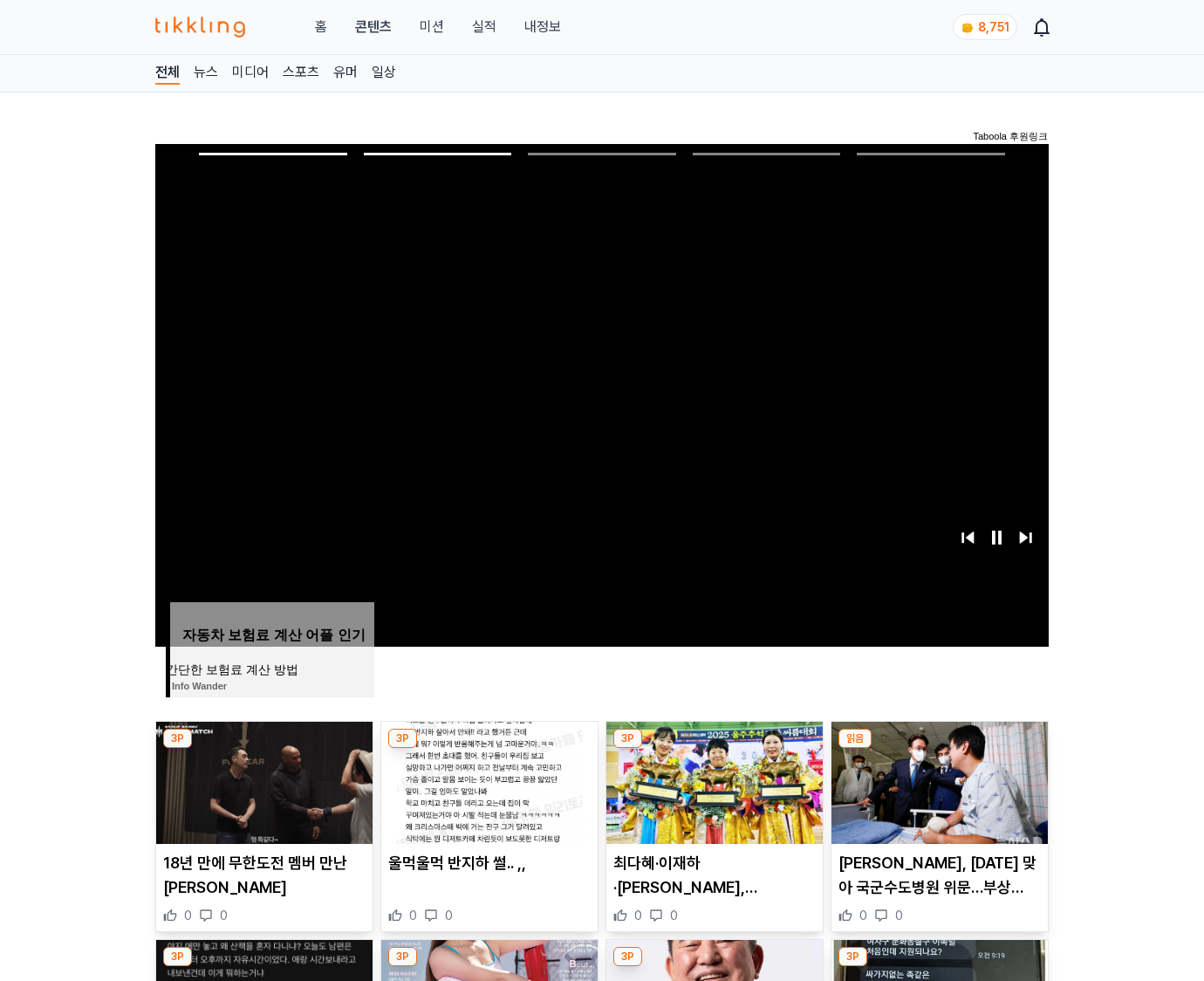
click at [937, 780] on img at bounding box center [939, 782] width 216 height 122
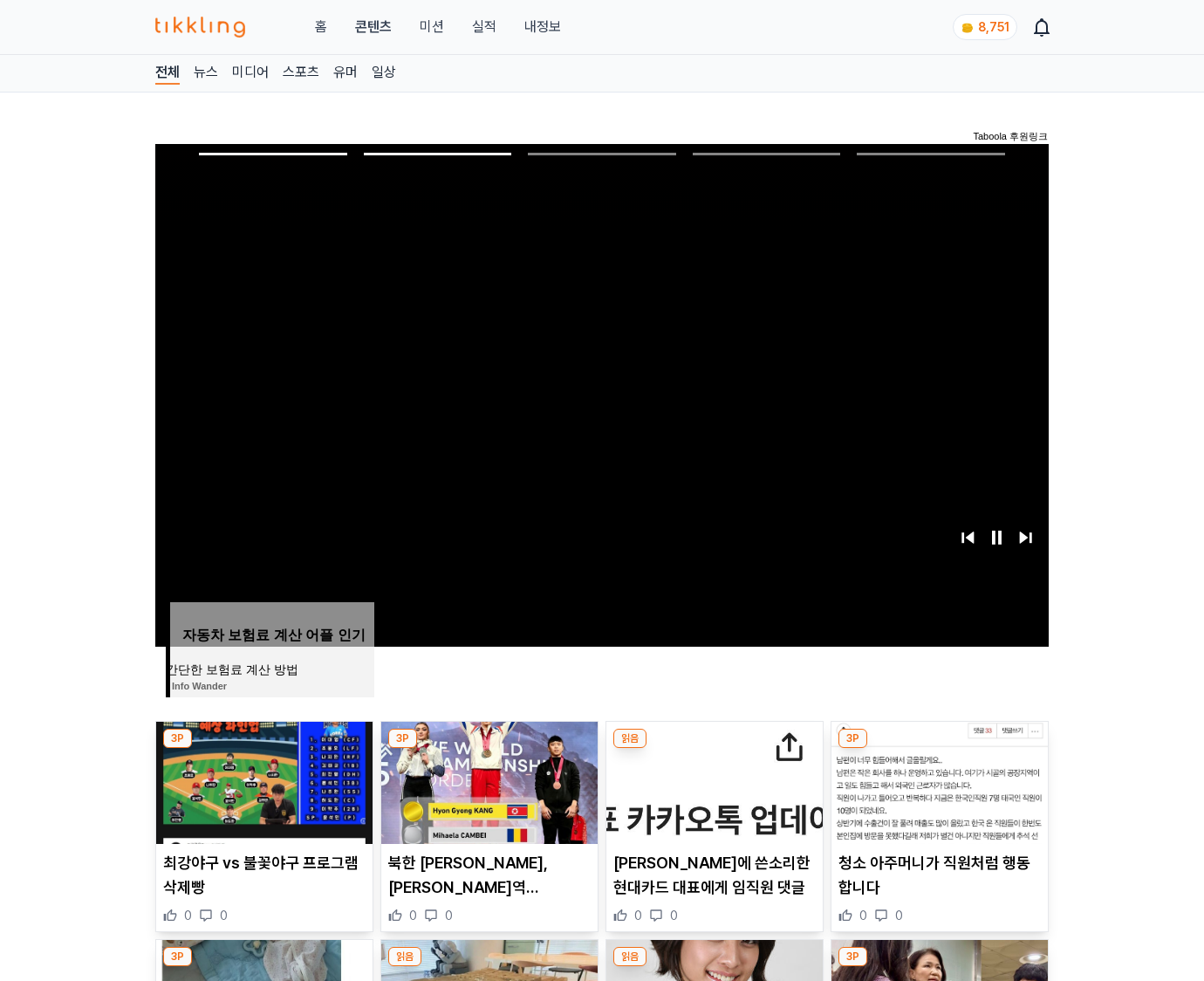
click at [937, 780] on img at bounding box center [939, 782] width 216 height 122
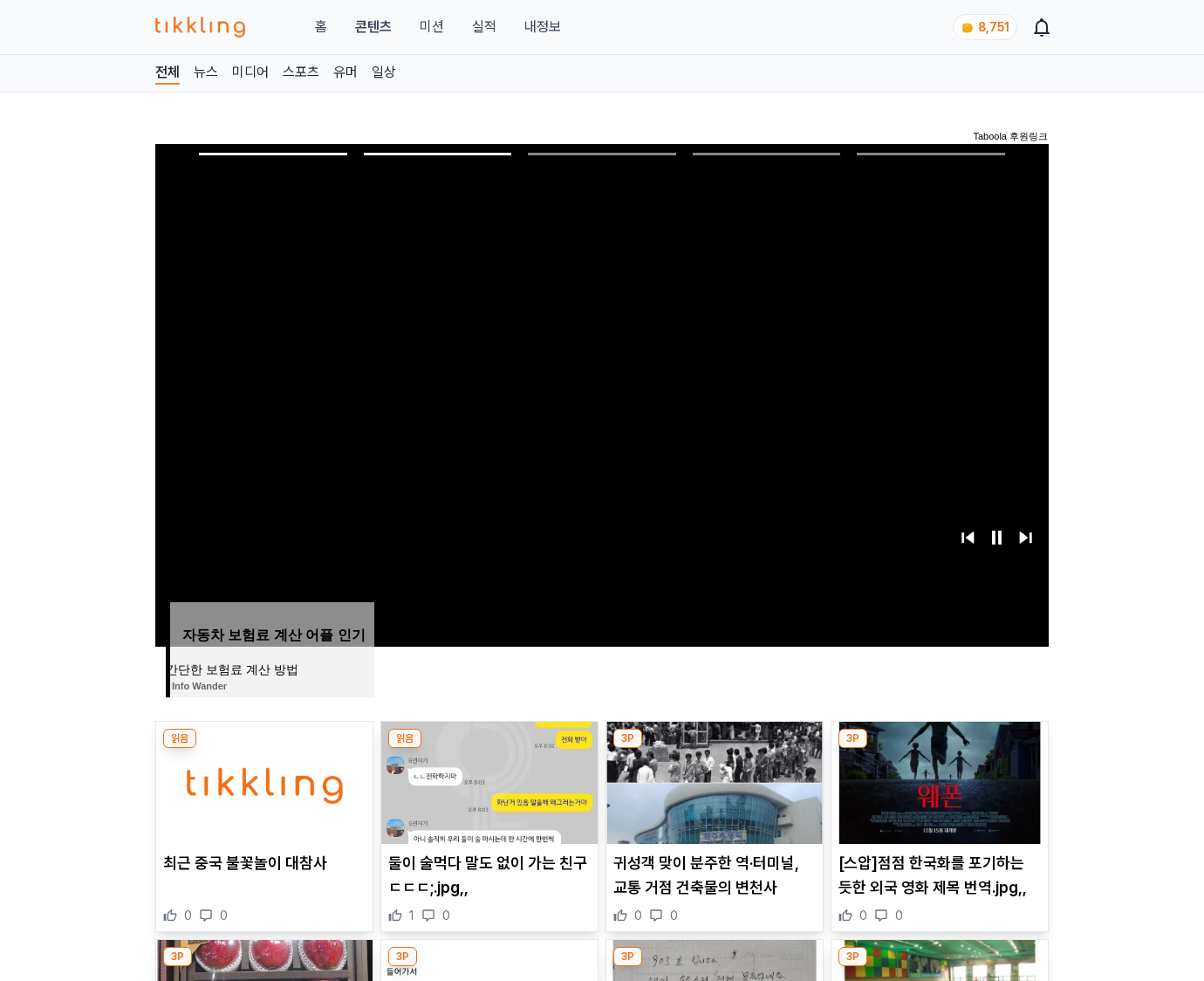
click at [937, 780] on img at bounding box center [939, 782] width 216 height 122
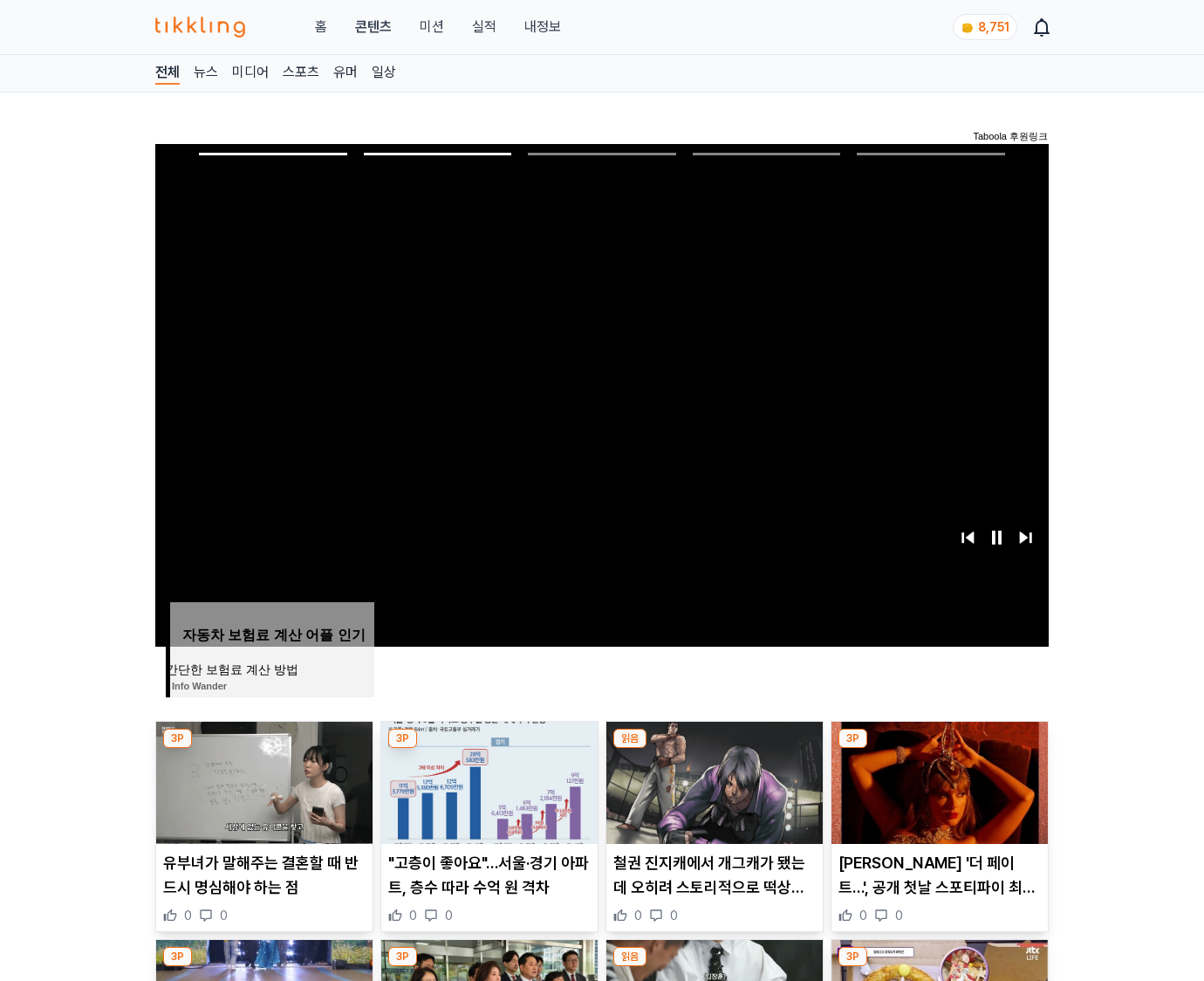
click at [937, 780] on img at bounding box center [939, 782] width 216 height 122
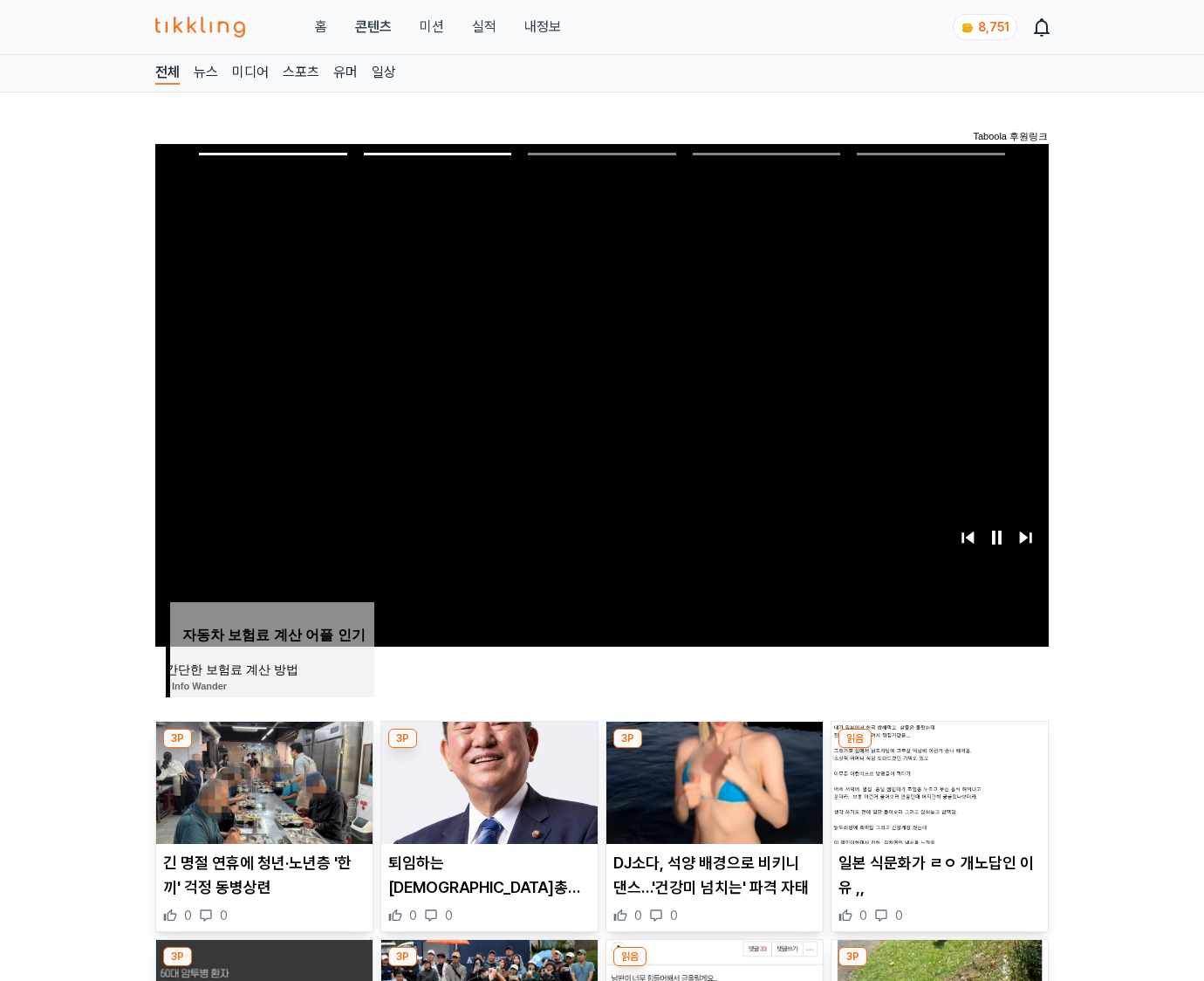
click at [937, 780] on img at bounding box center [939, 782] width 216 height 122
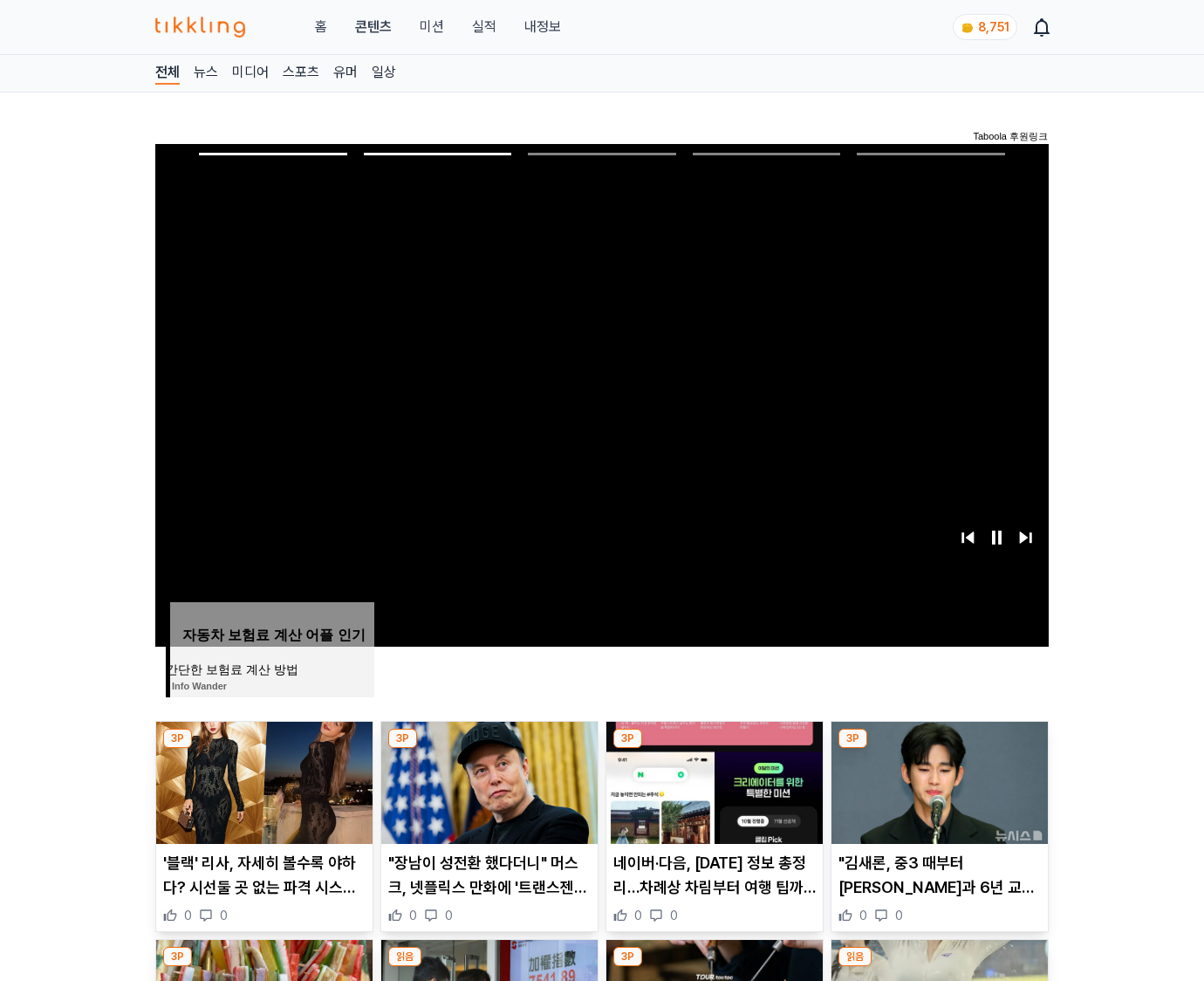
click at [937, 780] on img at bounding box center [939, 782] width 216 height 122
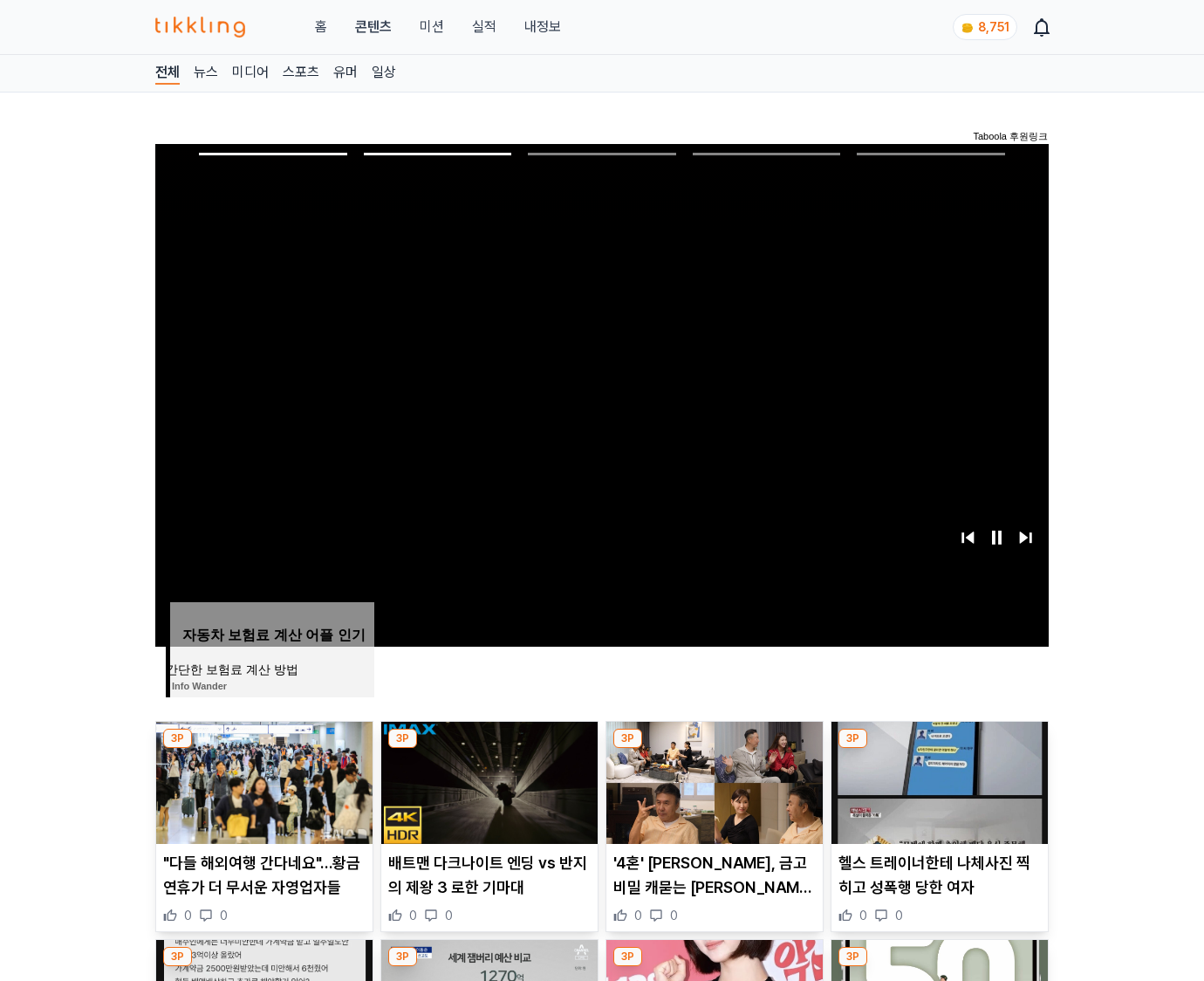
click at [937, 780] on img at bounding box center [939, 782] width 216 height 122
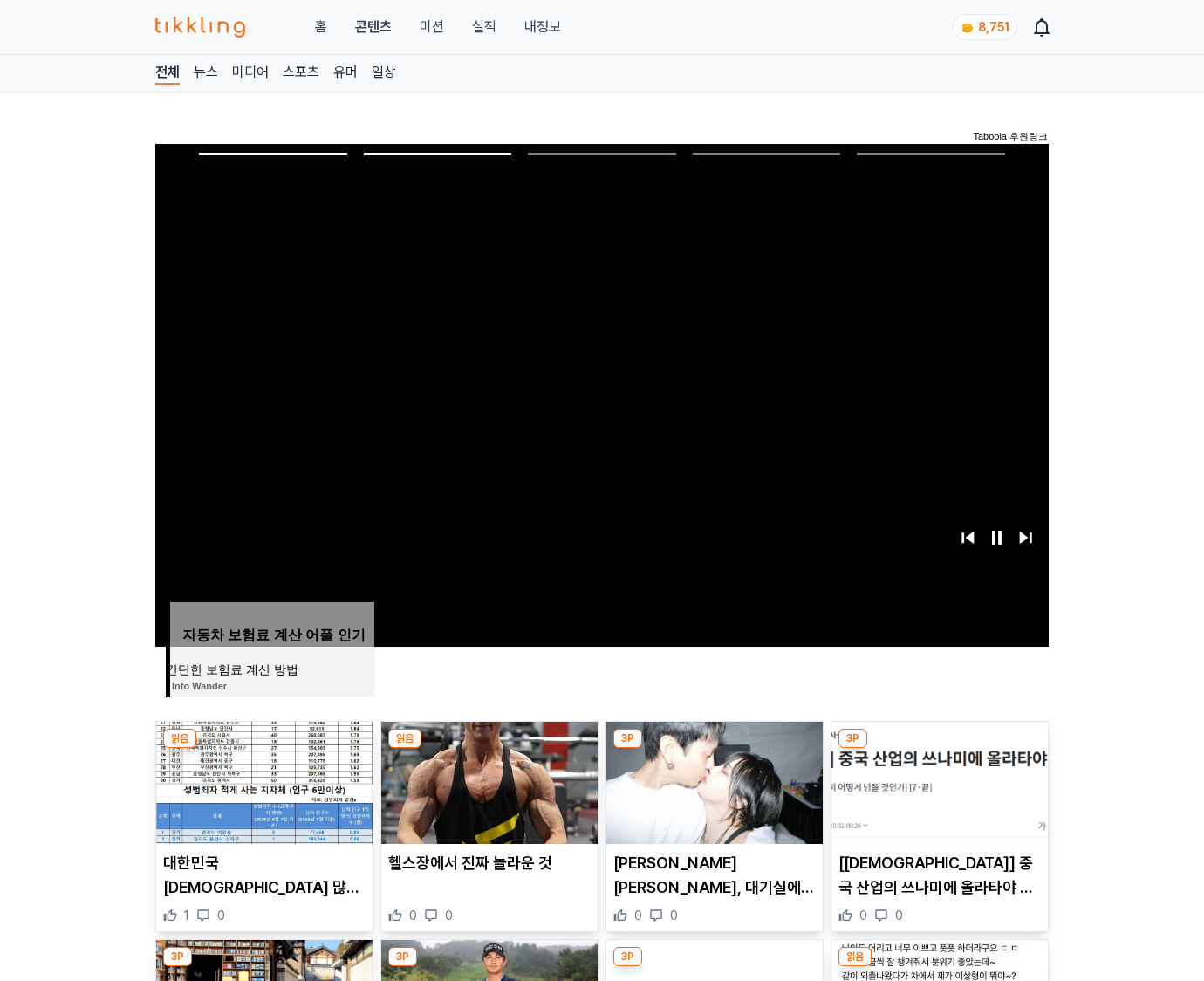
click at [937, 780] on img at bounding box center [939, 782] width 216 height 122
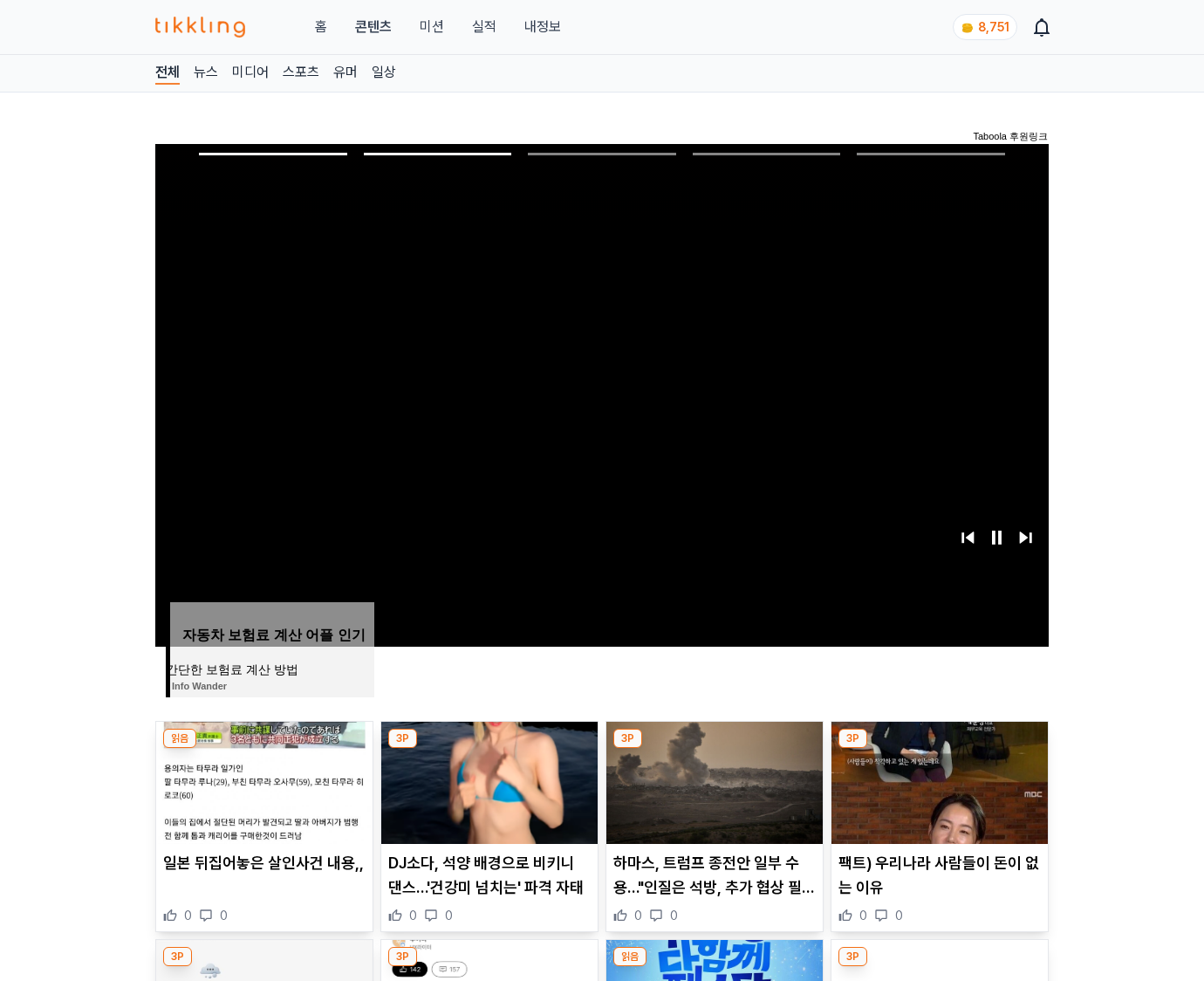
click at [937, 780] on img at bounding box center [939, 782] width 216 height 122
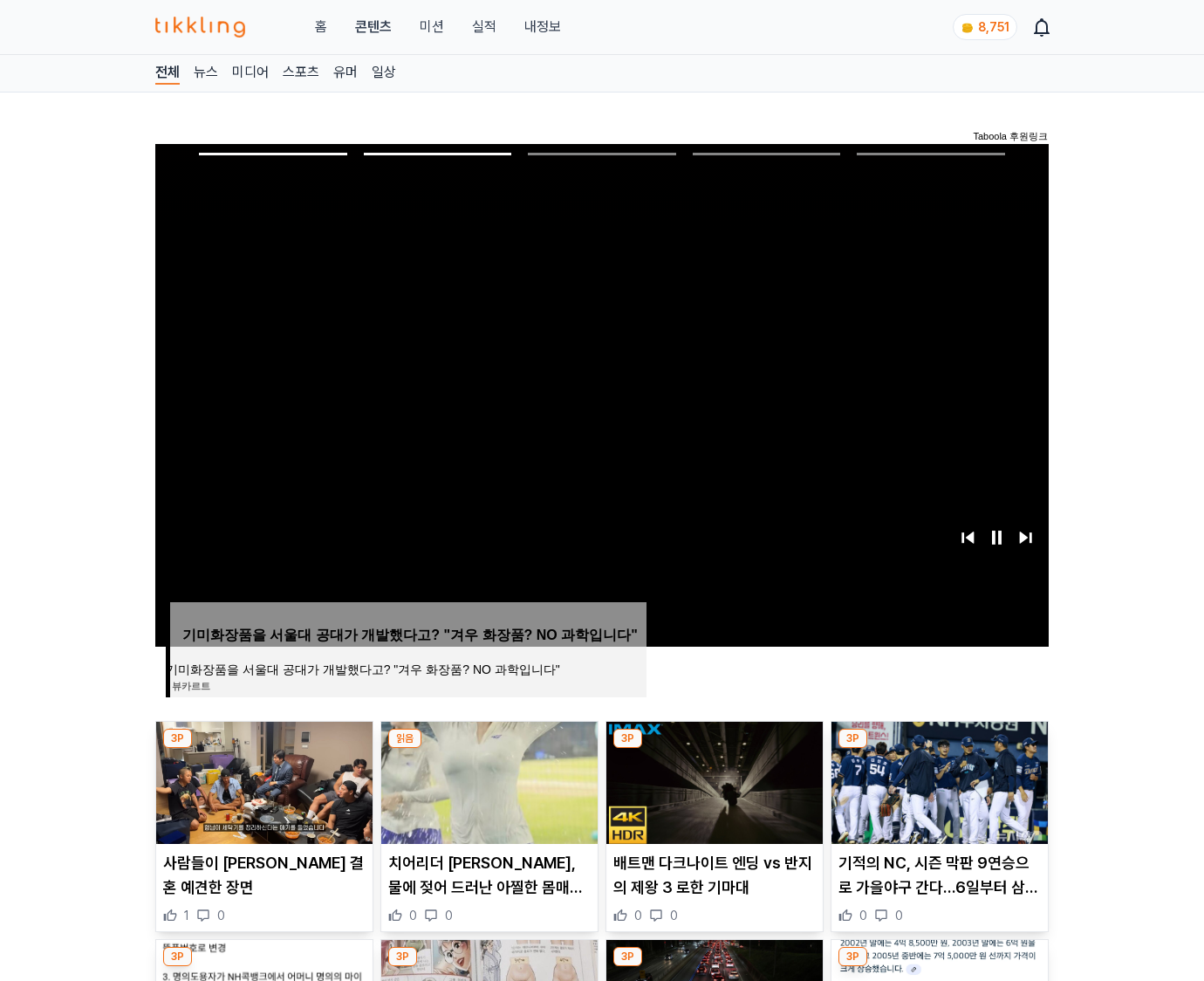
click at [937, 780] on img at bounding box center [939, 782] width 216 height 122
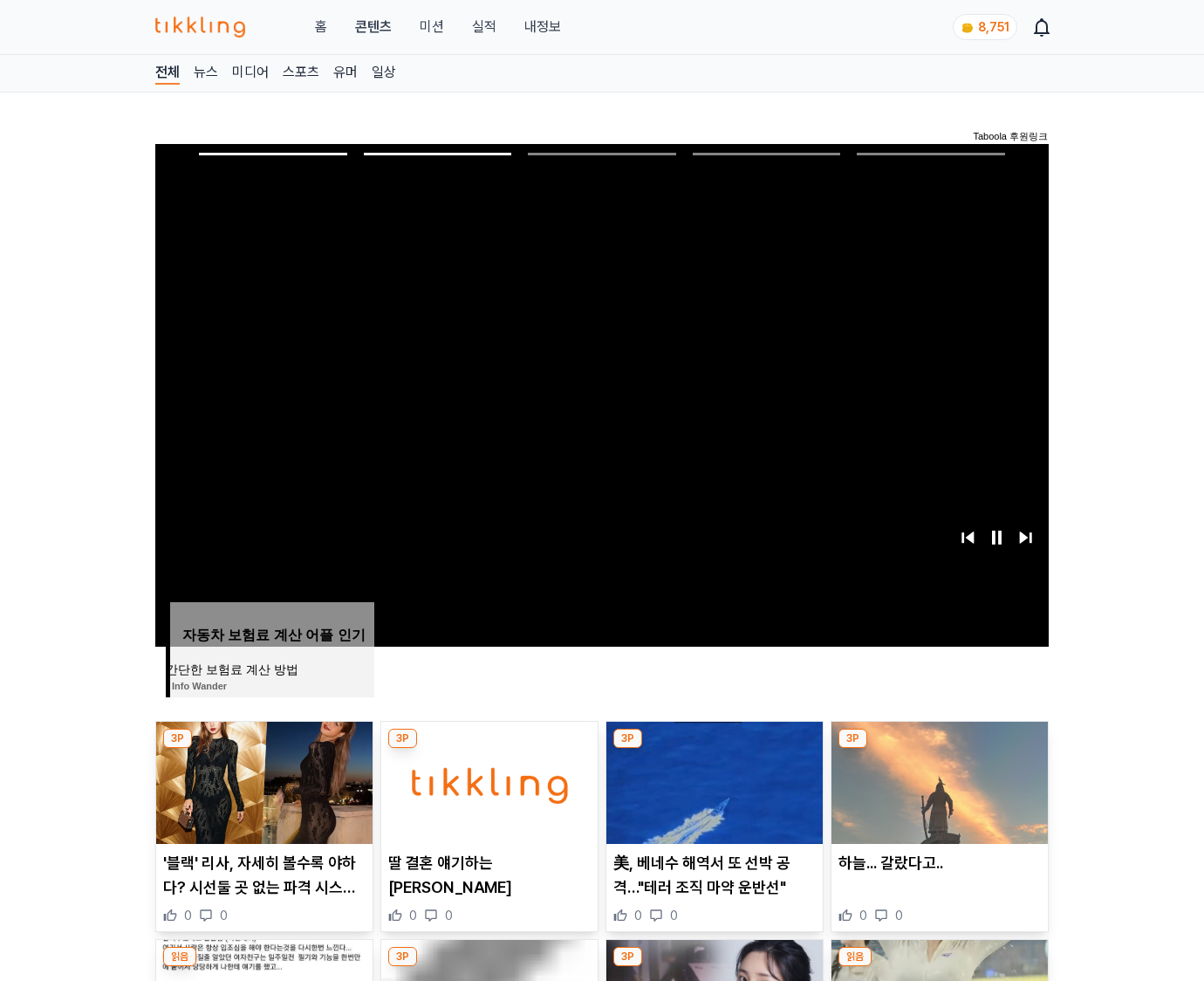
click at [937, 780] on img at bounding box center [939, 782] width 216 height 122
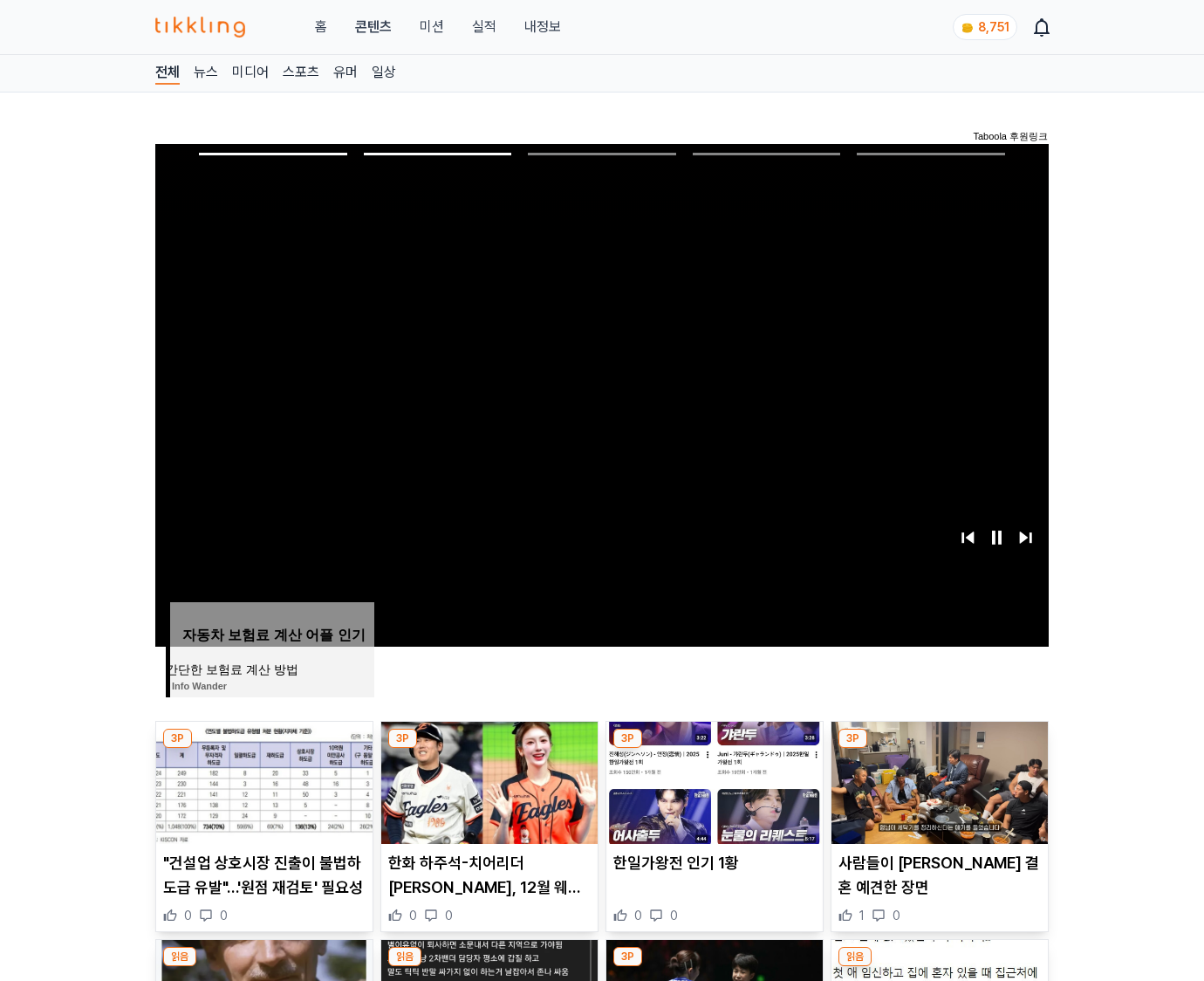
click at [937, 780] on img at bounding box center [939, 782] width 216 height 122
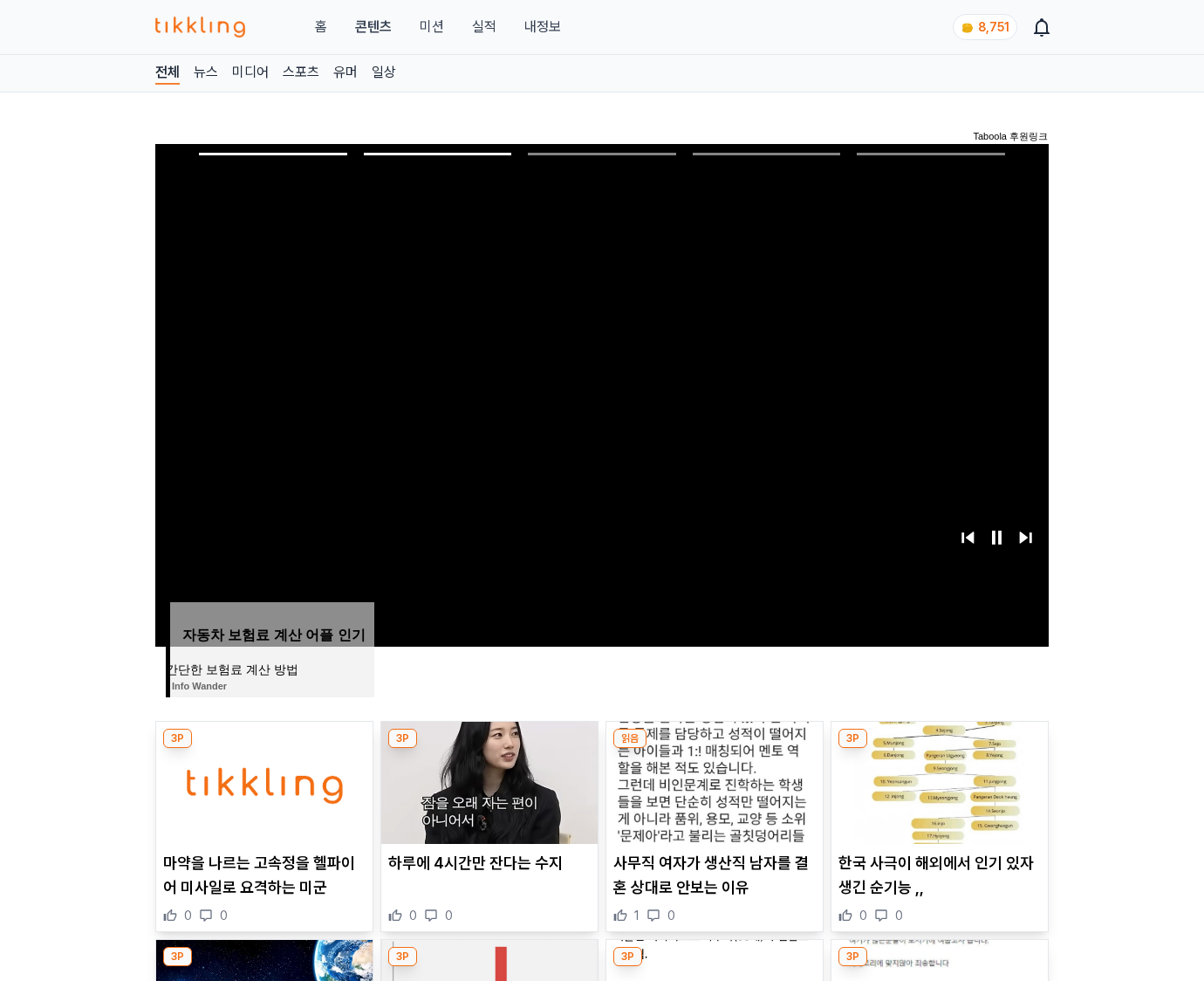
click at [937, 780] on img at bounding box center [939, 782] width 216 height 122
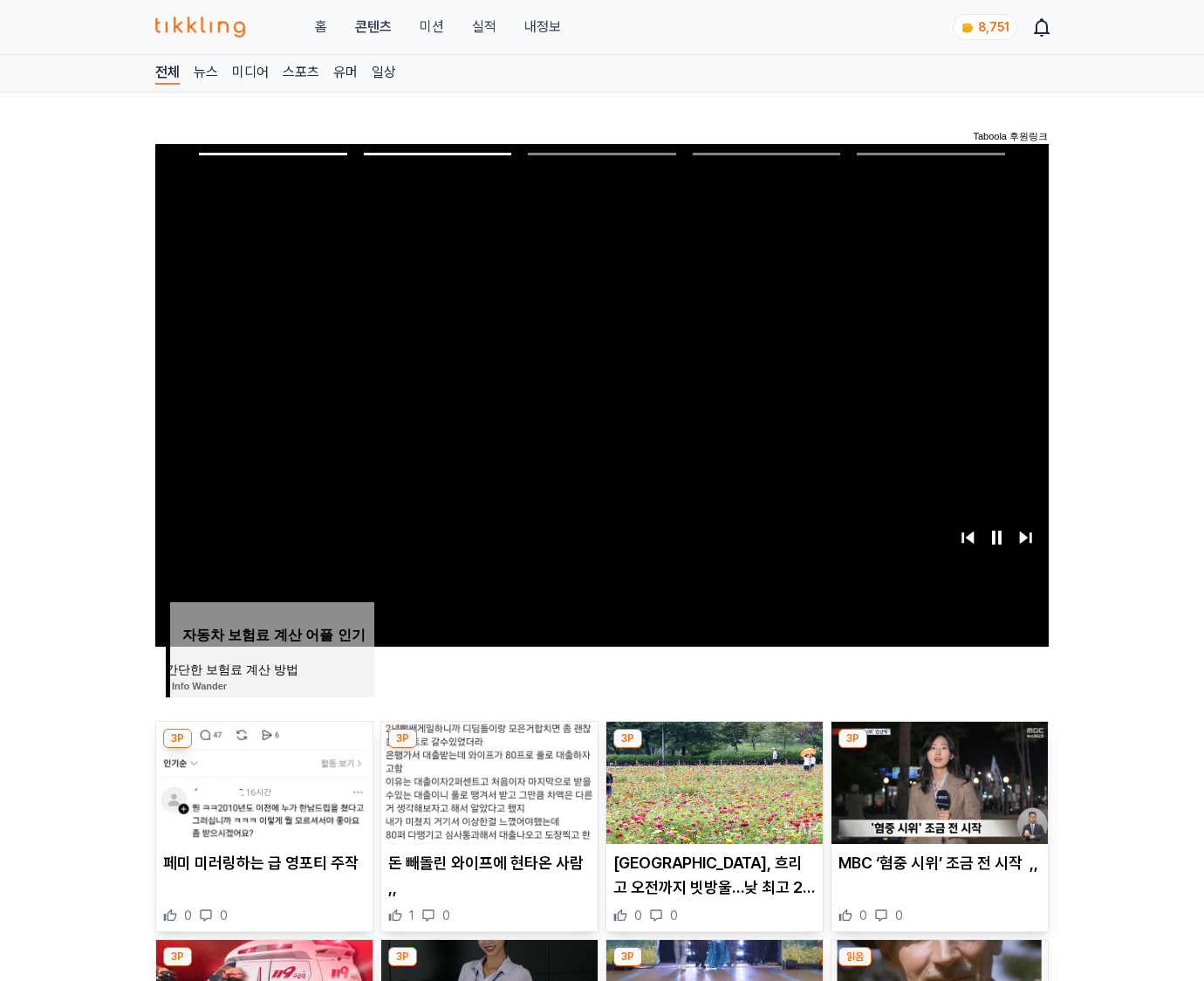
click at [937, 780] on img at bounding box center [939, 782] width 216 height 122
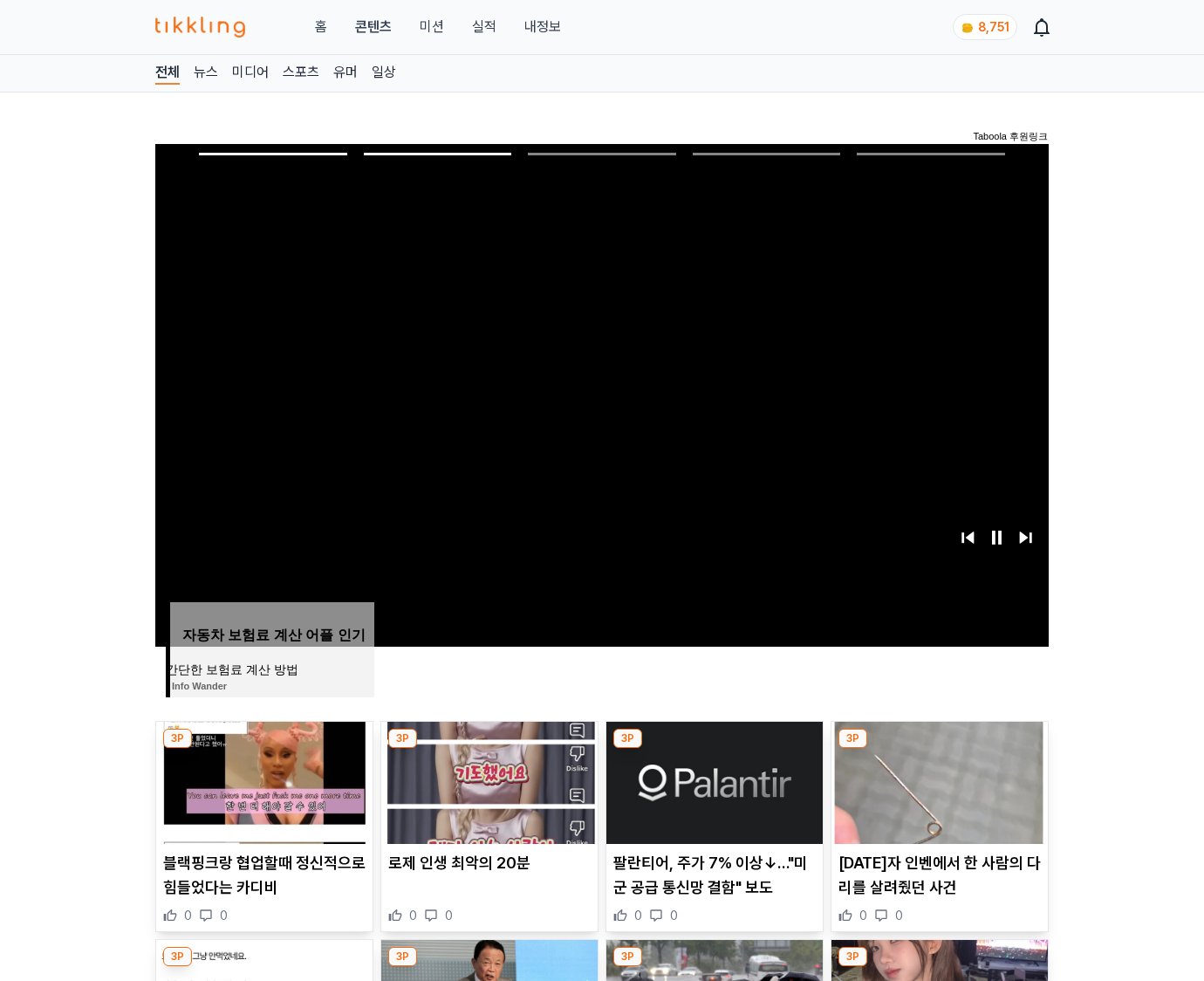
click at [937, 780] on img at bounding box center [939, 782] width 216 height 122
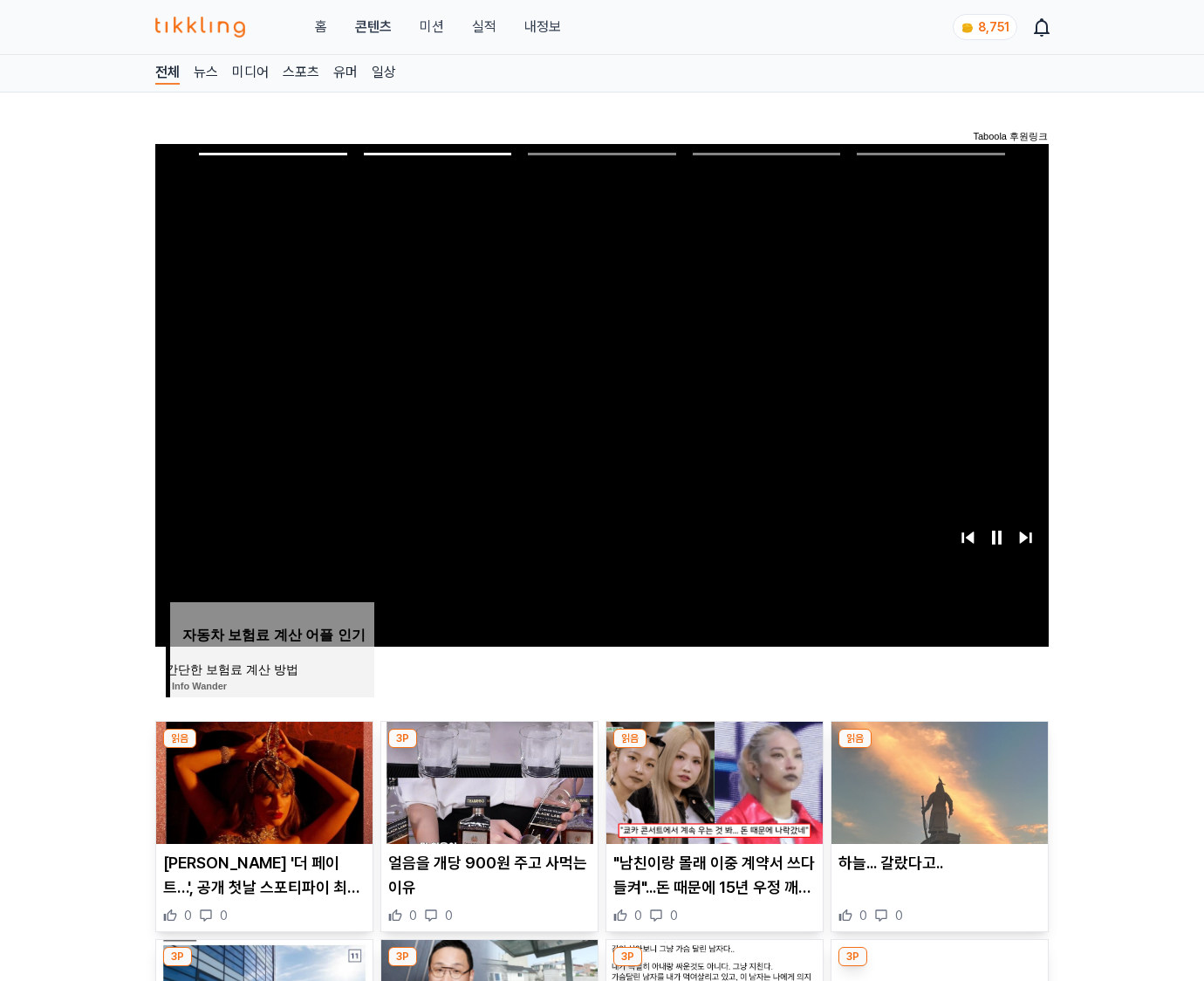
click at [937, 780] on img at bounding box center [939, 782] width 216 height 122
